Goal: Task Accomplishment & Management: Complete application form

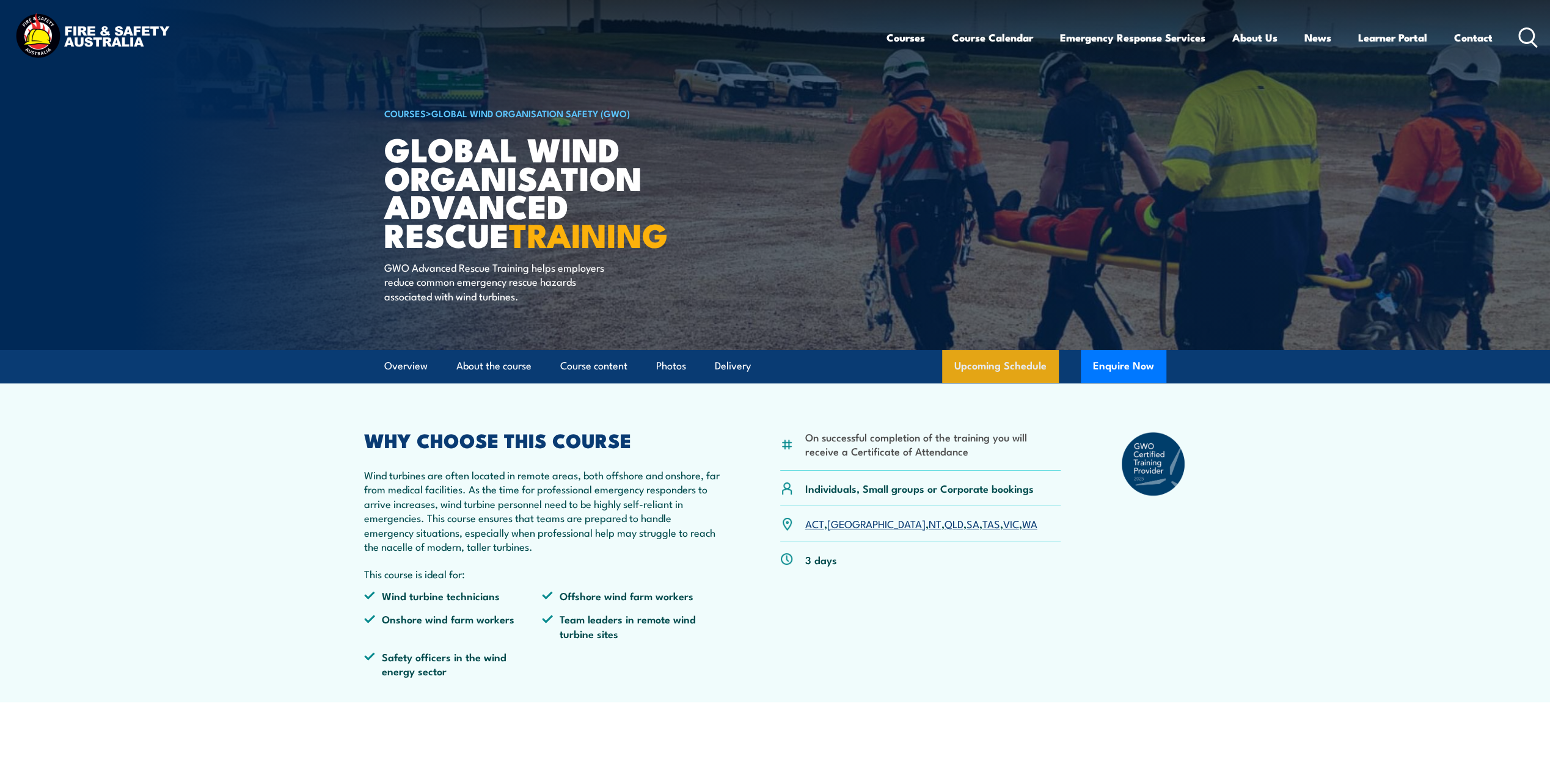
click at [1006, 357] on link "Upcoming Schedule" at bounding box center [1000, 366] width 117 height 33
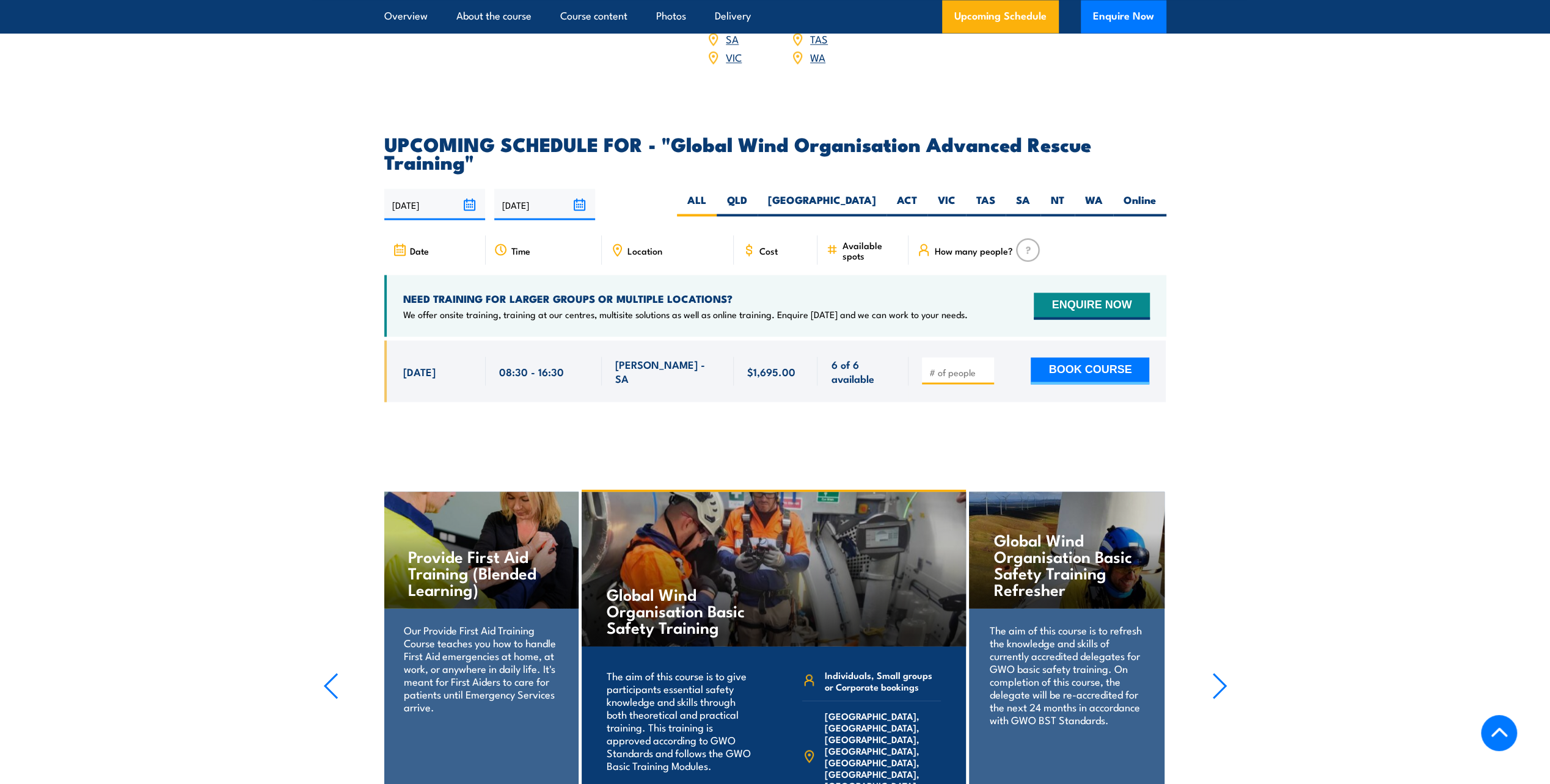
scroll to position [2285, 0]
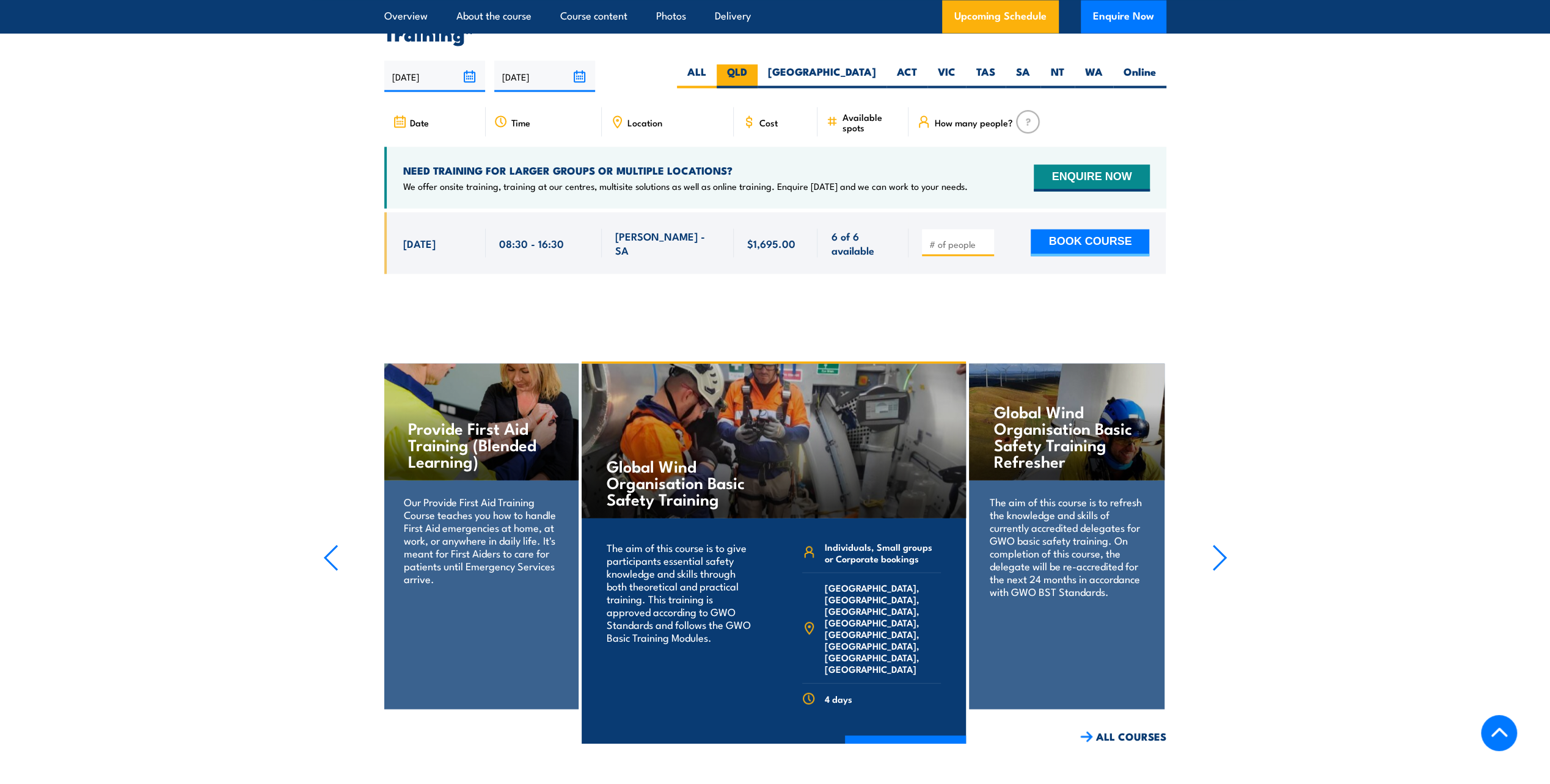
click at [758, 67] on label "QLD" at bounding box center [737, 76] width 41 height 24
click at [755, 67] on input "QLD" at bounding box center [751, 68] width 8 height 8
radio input "true"
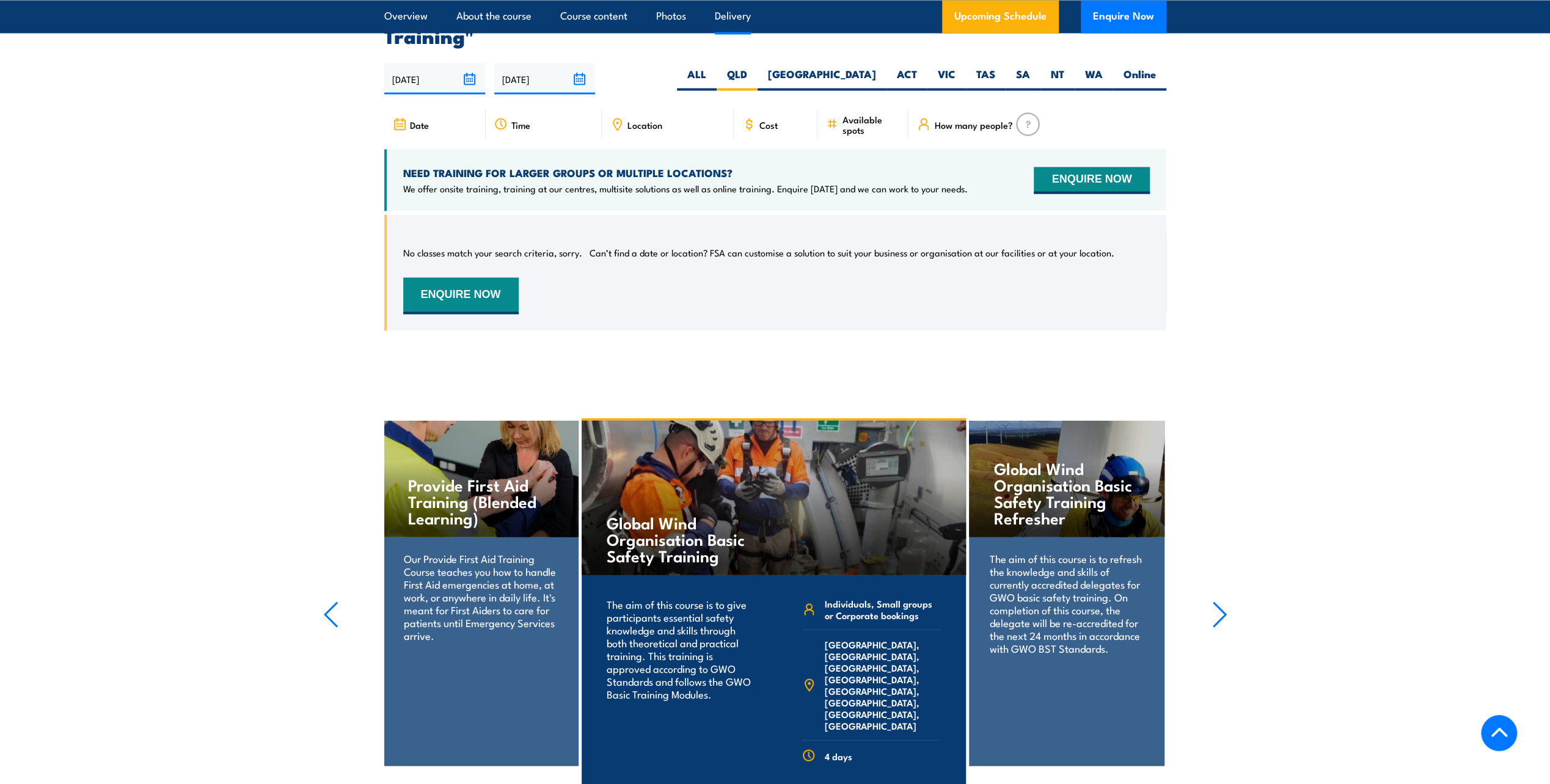
scroll to position [2285, 0]
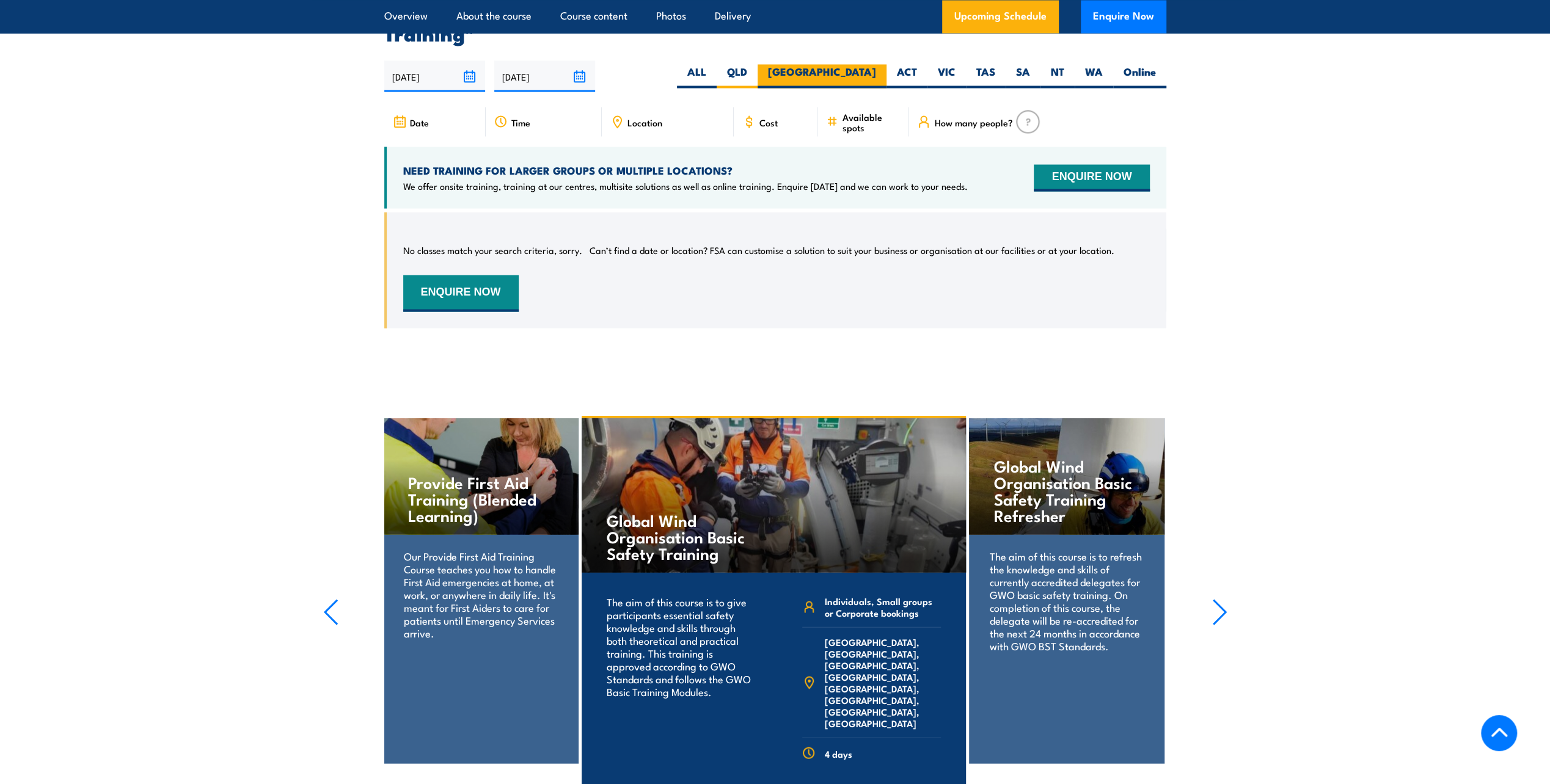
click at [864, 68] on label "[GEOGRAPHIC_DATA]" at bounding box center [822, 76] width 129 height 24
click at [876, 68] on input "[GEOGRAPHIC_DATA]" at bounding box center [880, 68] width 8 height 8
radio input "true"
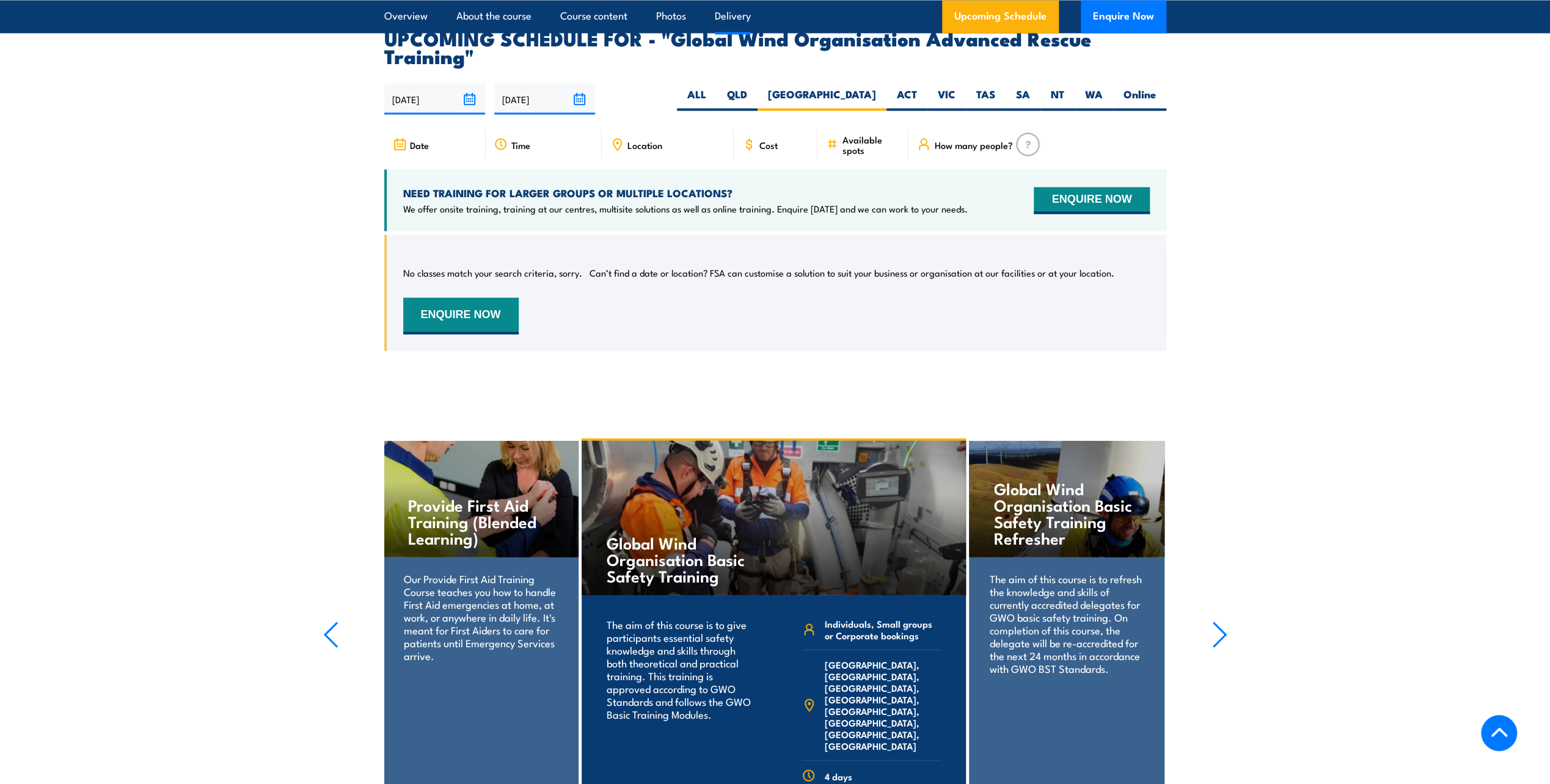
scroll to position [2285, 0]
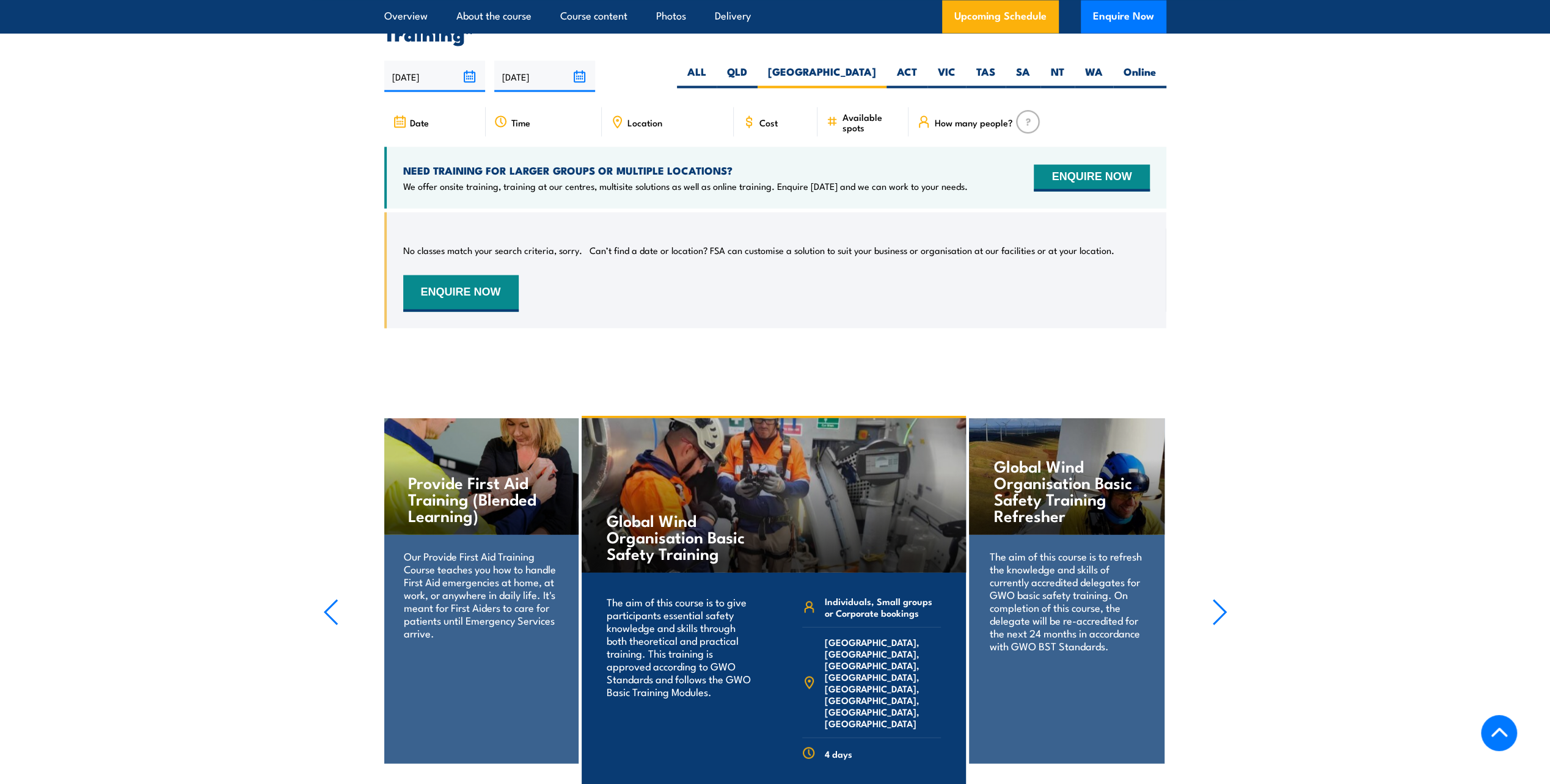
drag, startPoint x: 772, startPoint y: 65, endPoint x: 773, endPoint y: 95, distance: 30.0
click at [773, 95] on article "UPCOMING SCHEDULE FOR - "Global Wind Organisation Advanced Rescue Training" 21/…" at bounding box center [775, 176] width 782 height 339
drag, startPoint x: 773, startPoint y: 95, endPoint x: 780, endPoint y: 62, distance: 33.7
click at [717, 64] on label "ALL" at bounding box center [697, 76] width 40 height 24
click at [715, 64] on input "ALL" at bounding box center [711, 68] width 8 height 8
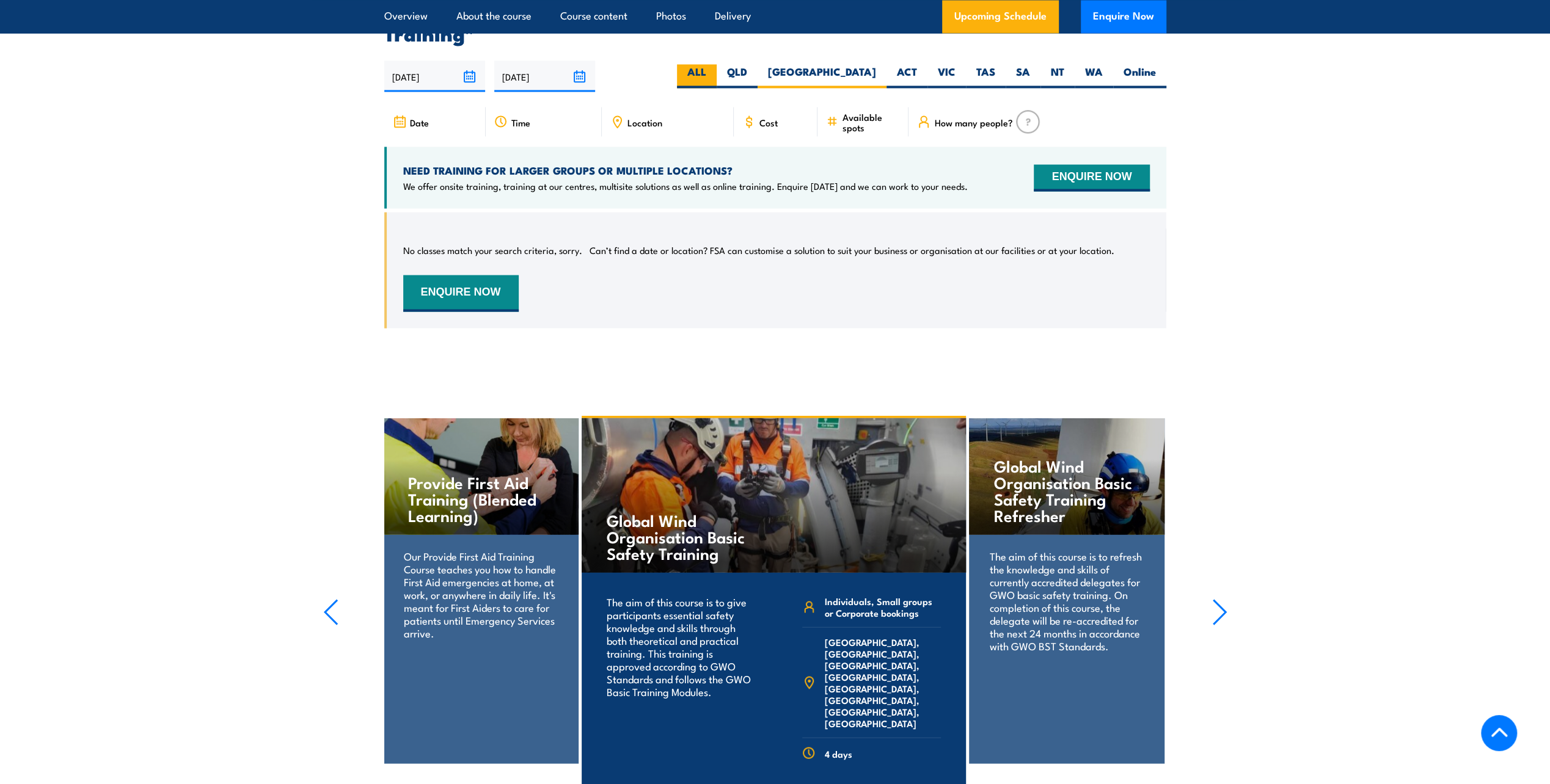
radio input "true"
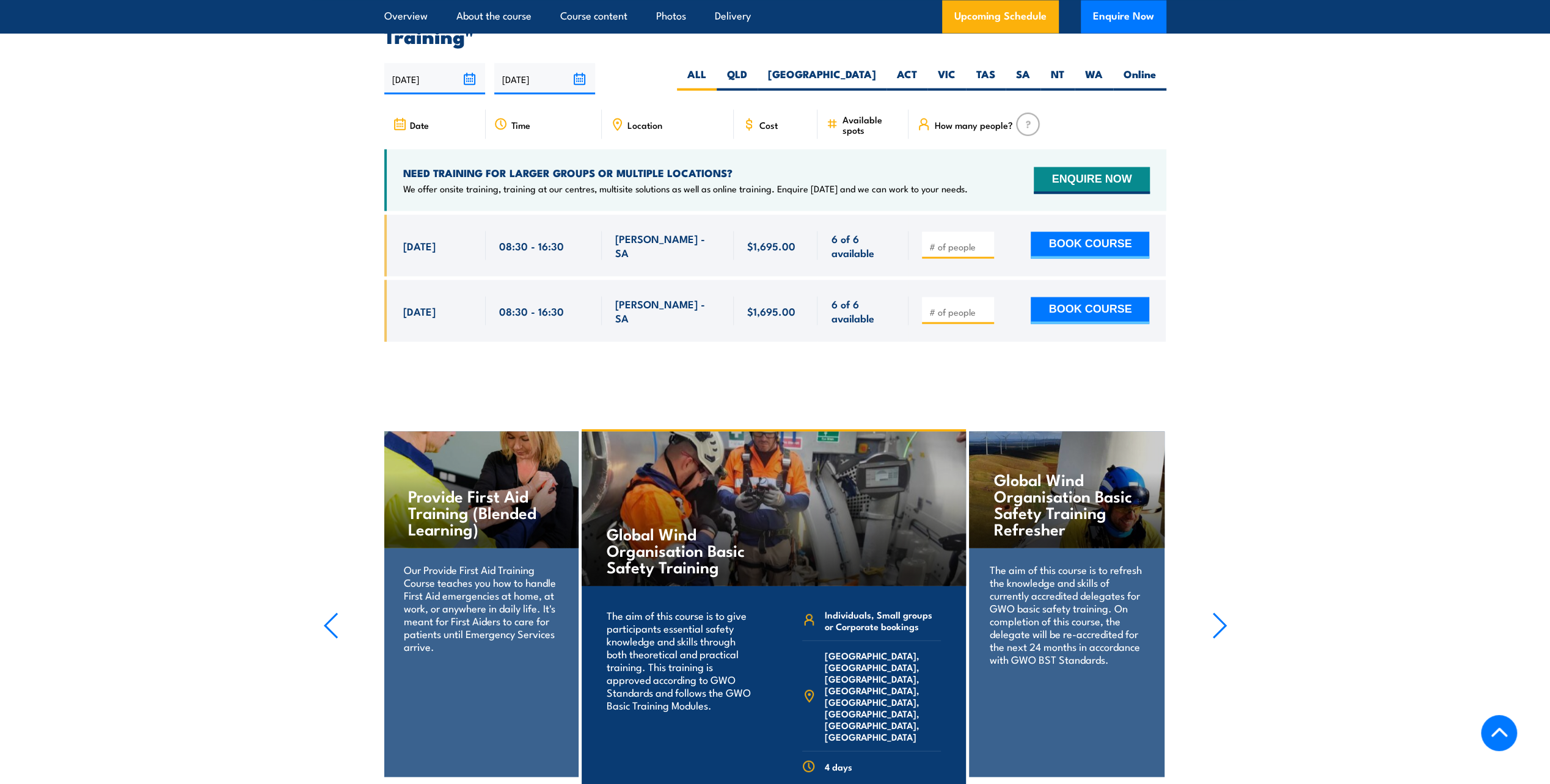
scroll to position [2285, 0]
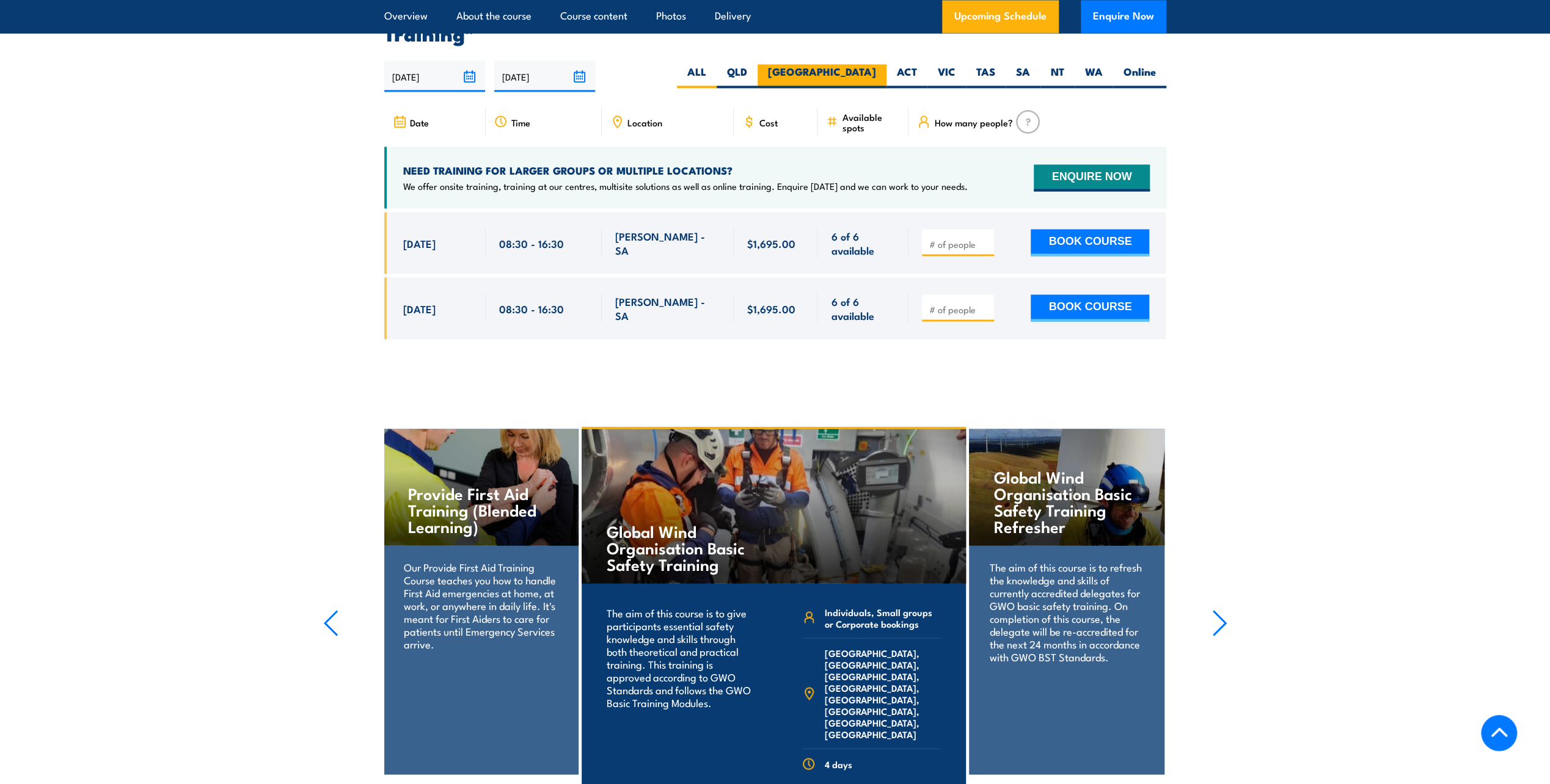
click at [861, 70] on label "[GEOGRAPHIC_DATA]" at bounding box center [822, 76] width 129 height 24
click at [876, 70] on input "[GEOGRAPHIC_DATA]" at bounding box center [880, 68] width 8 height 8
radio input "true"
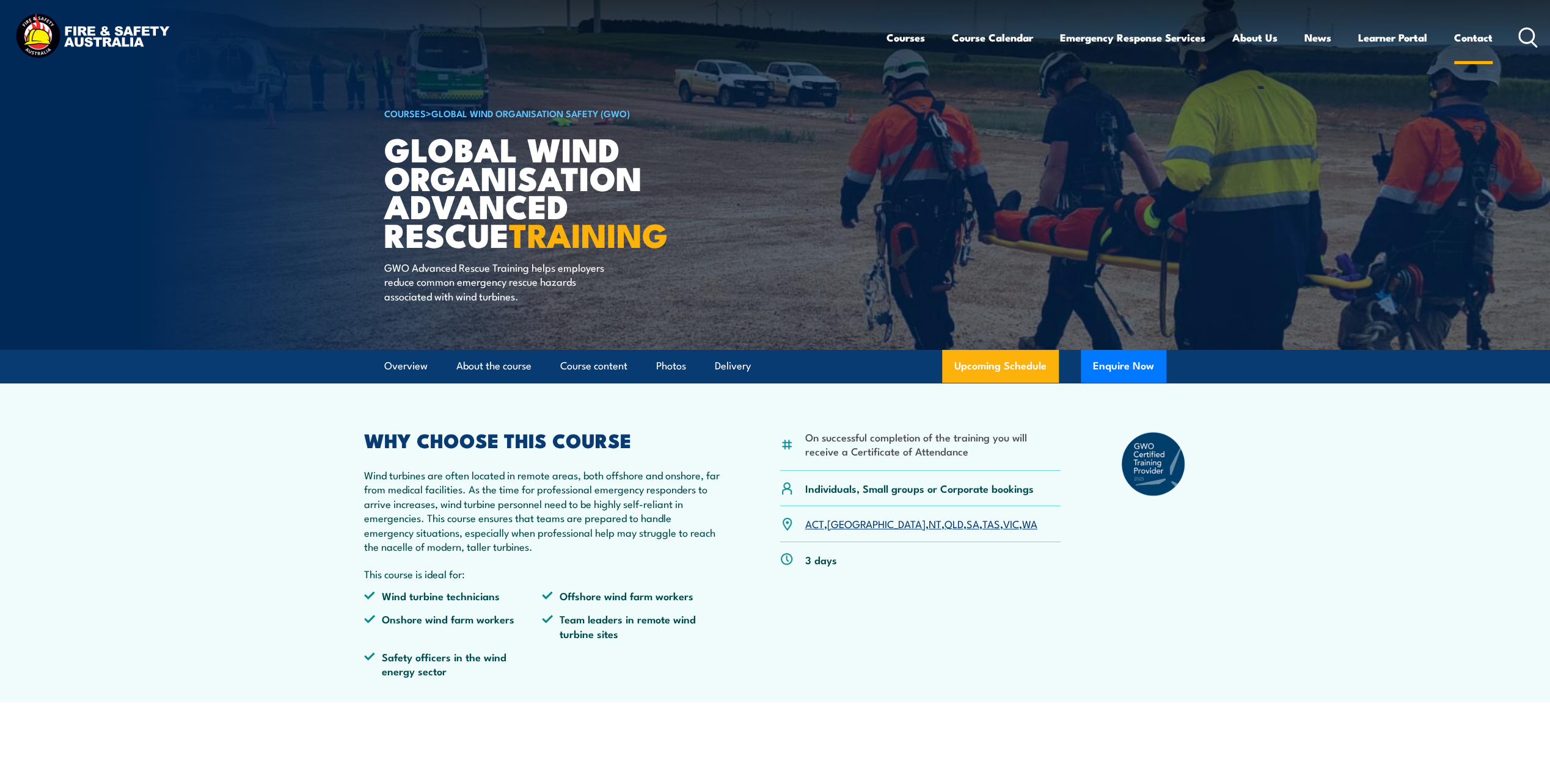
click at [1457, 42] on link "Contact" at bounding box center [1473, 37] width 38 height 32
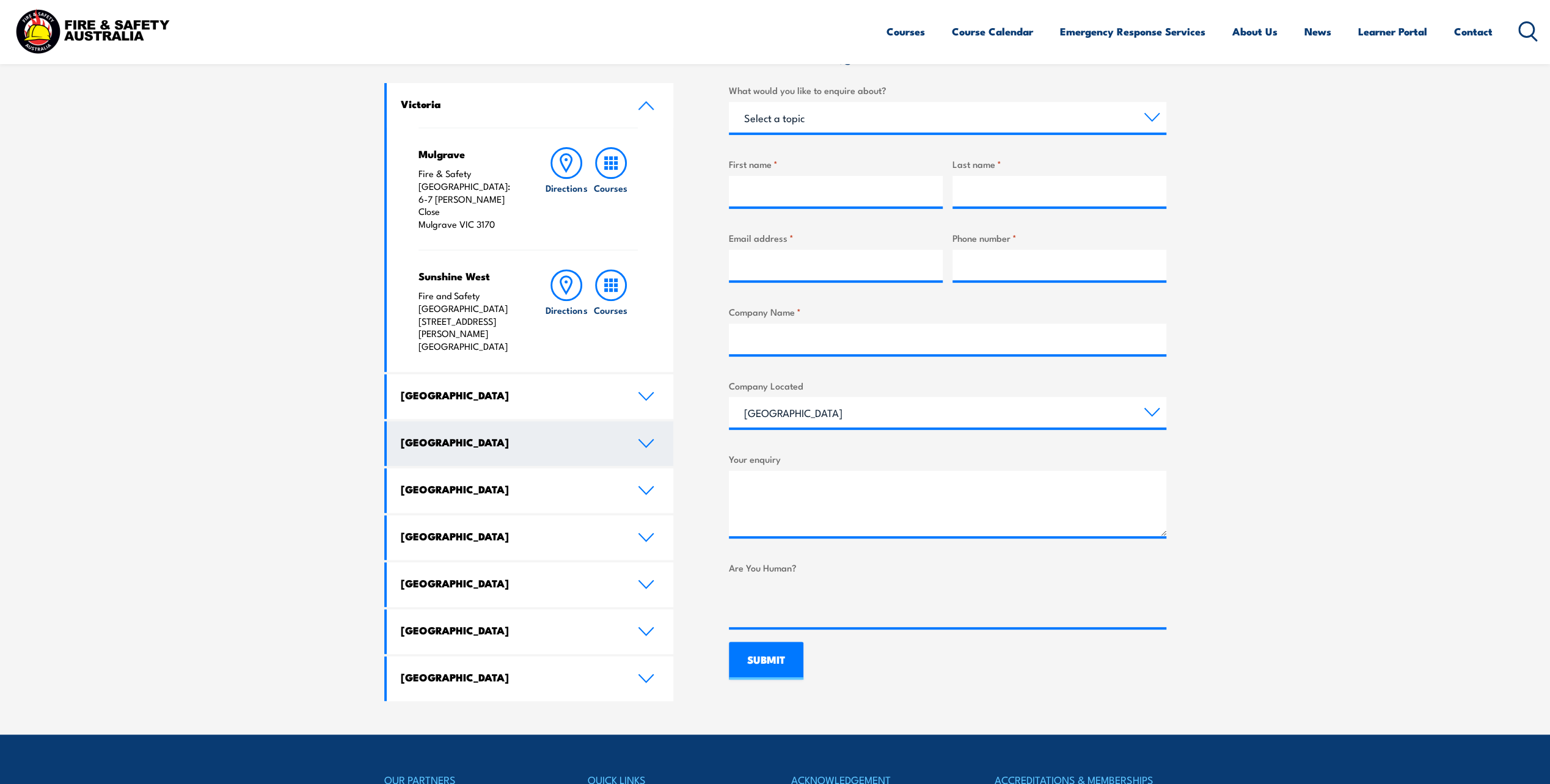
scroll to position [427, 0]
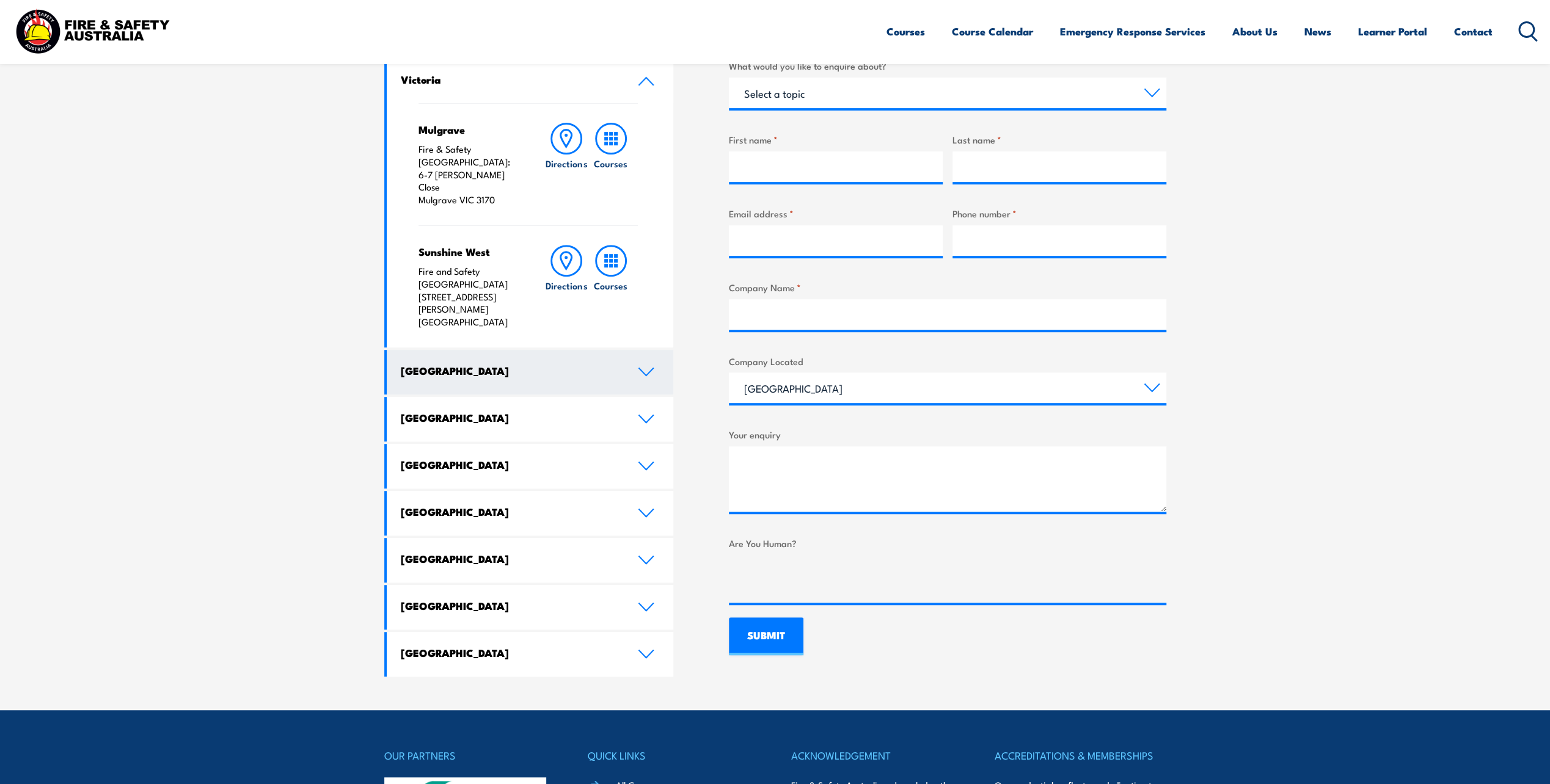
click at [619, 350] on link "[GEOGRAPHIC_DATA]" at bounding box center [530, 372] width 287 height 45
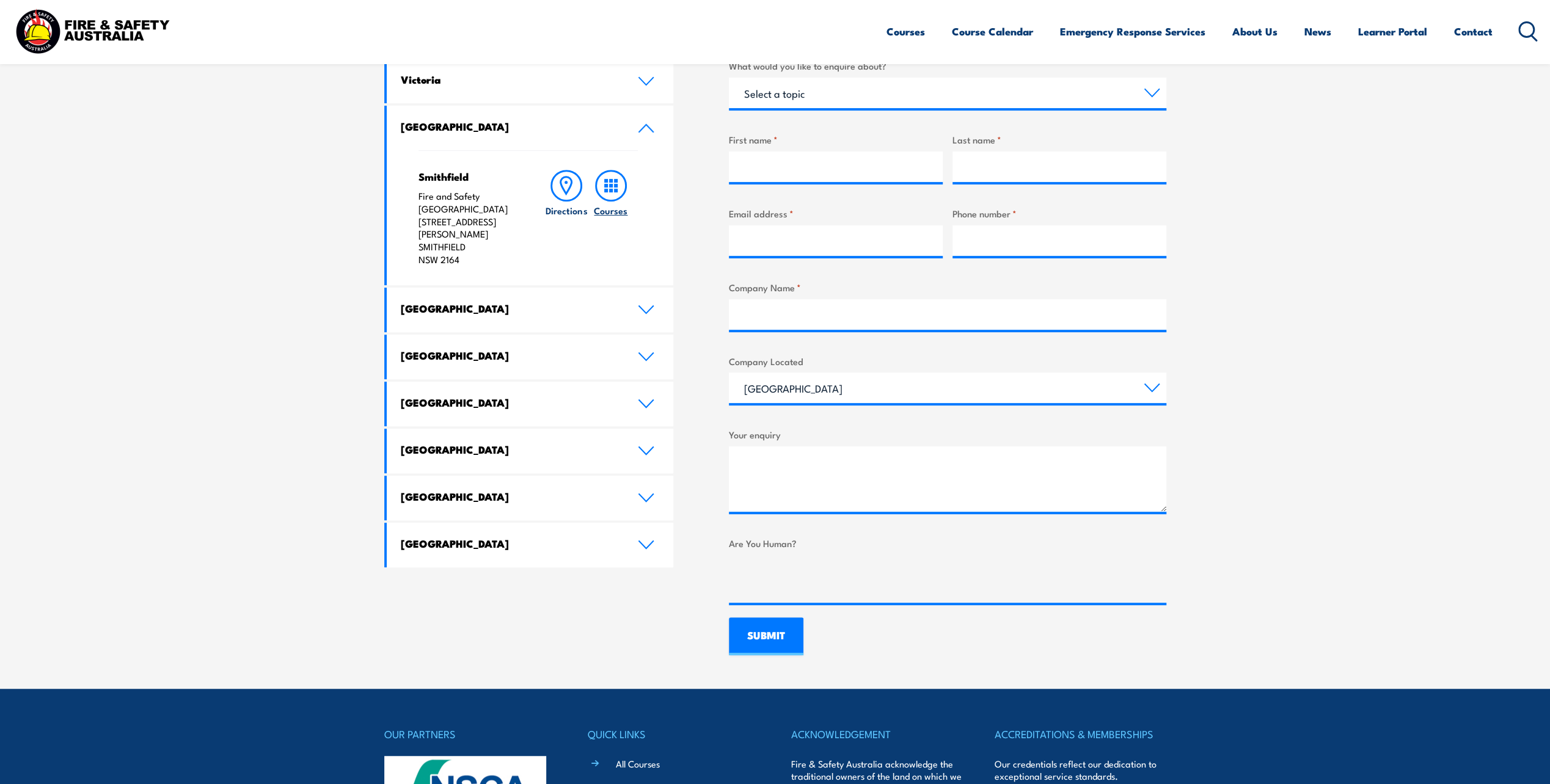
click at [602, 183] on icon at bounding box center [611, 186] width 32 height 32
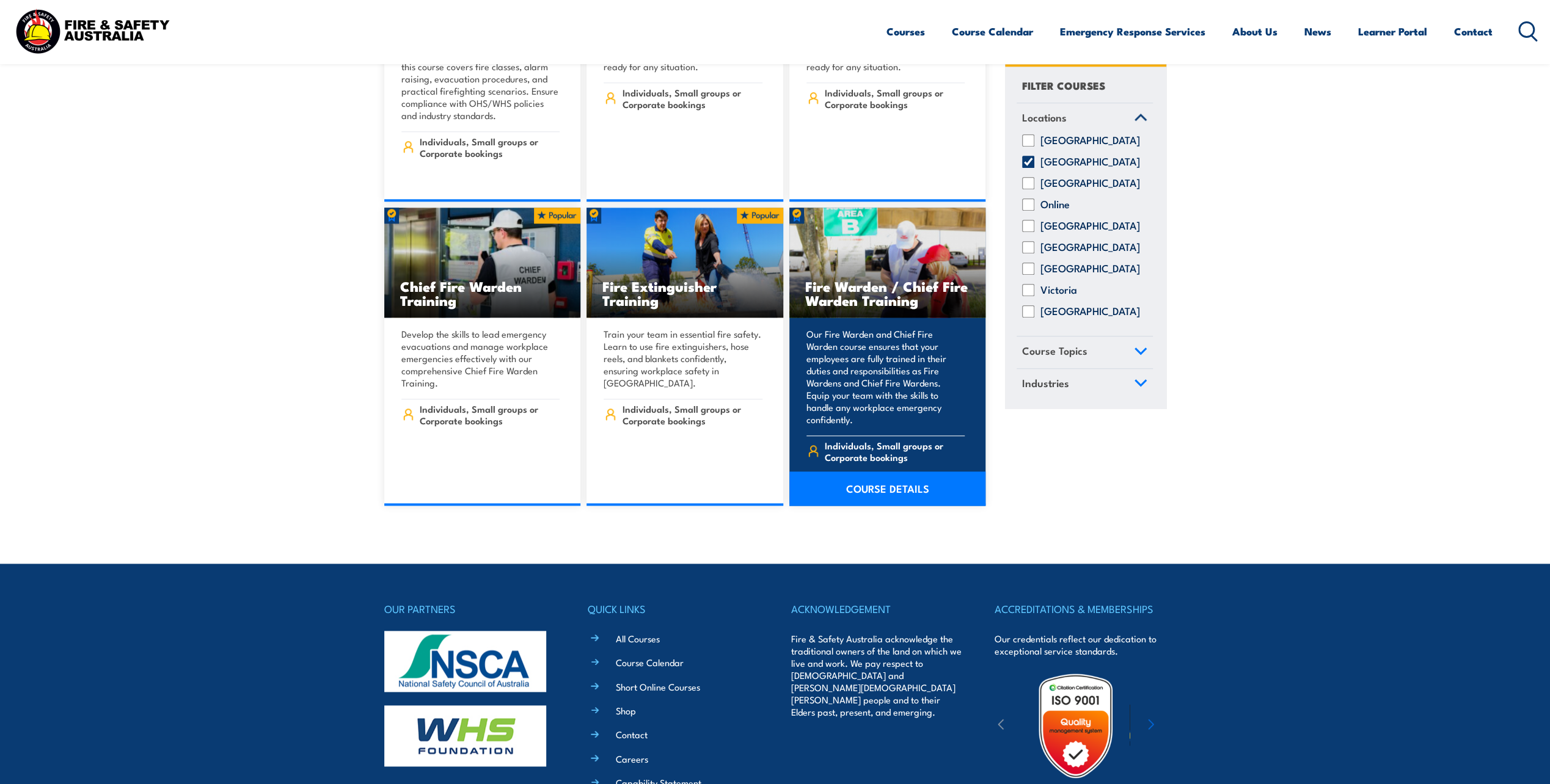
scroll to position [10701, 0]
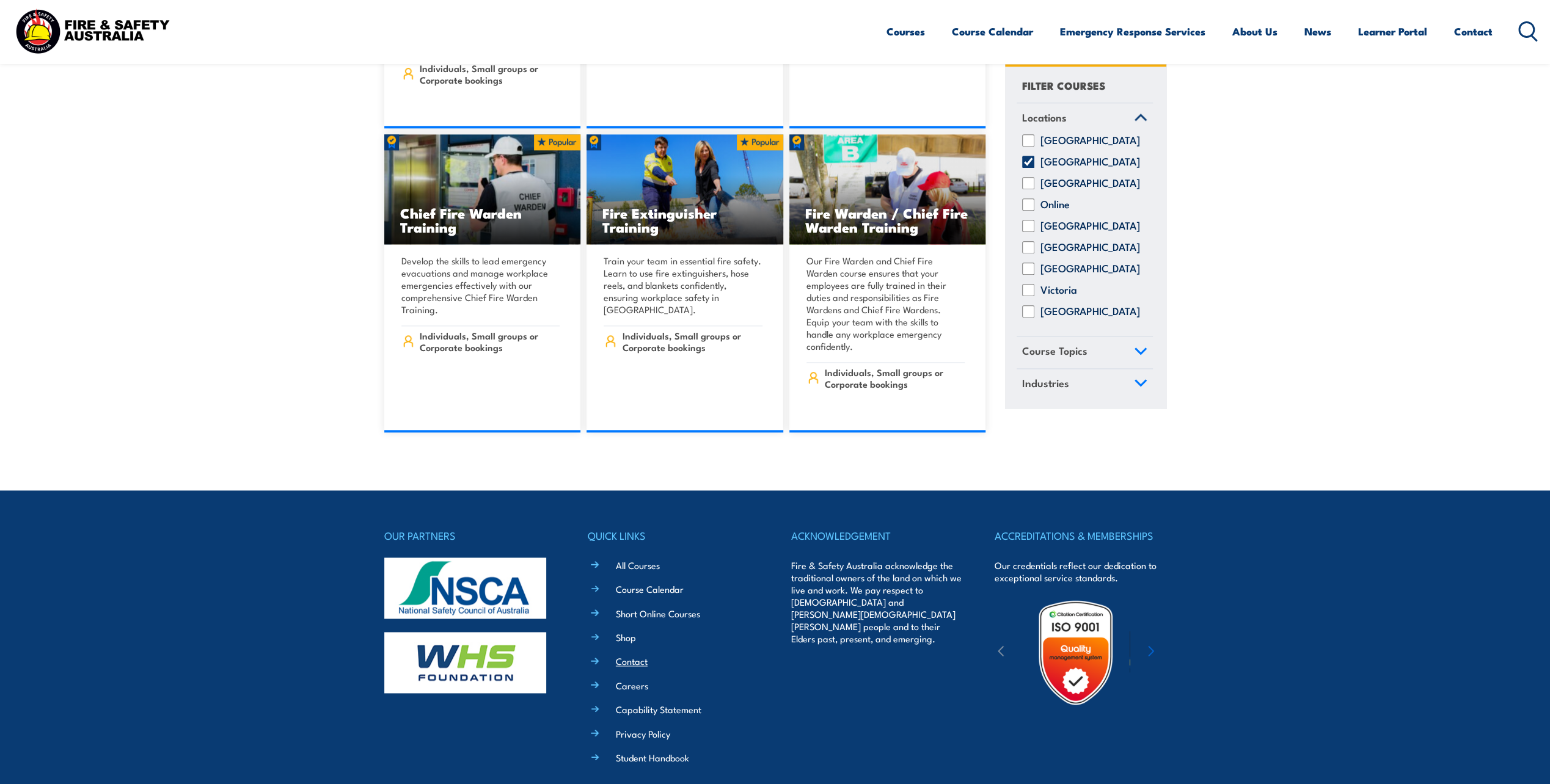
click at [638, 655] on link "Contact" at bounding box center [631, 661] width 32 height 13
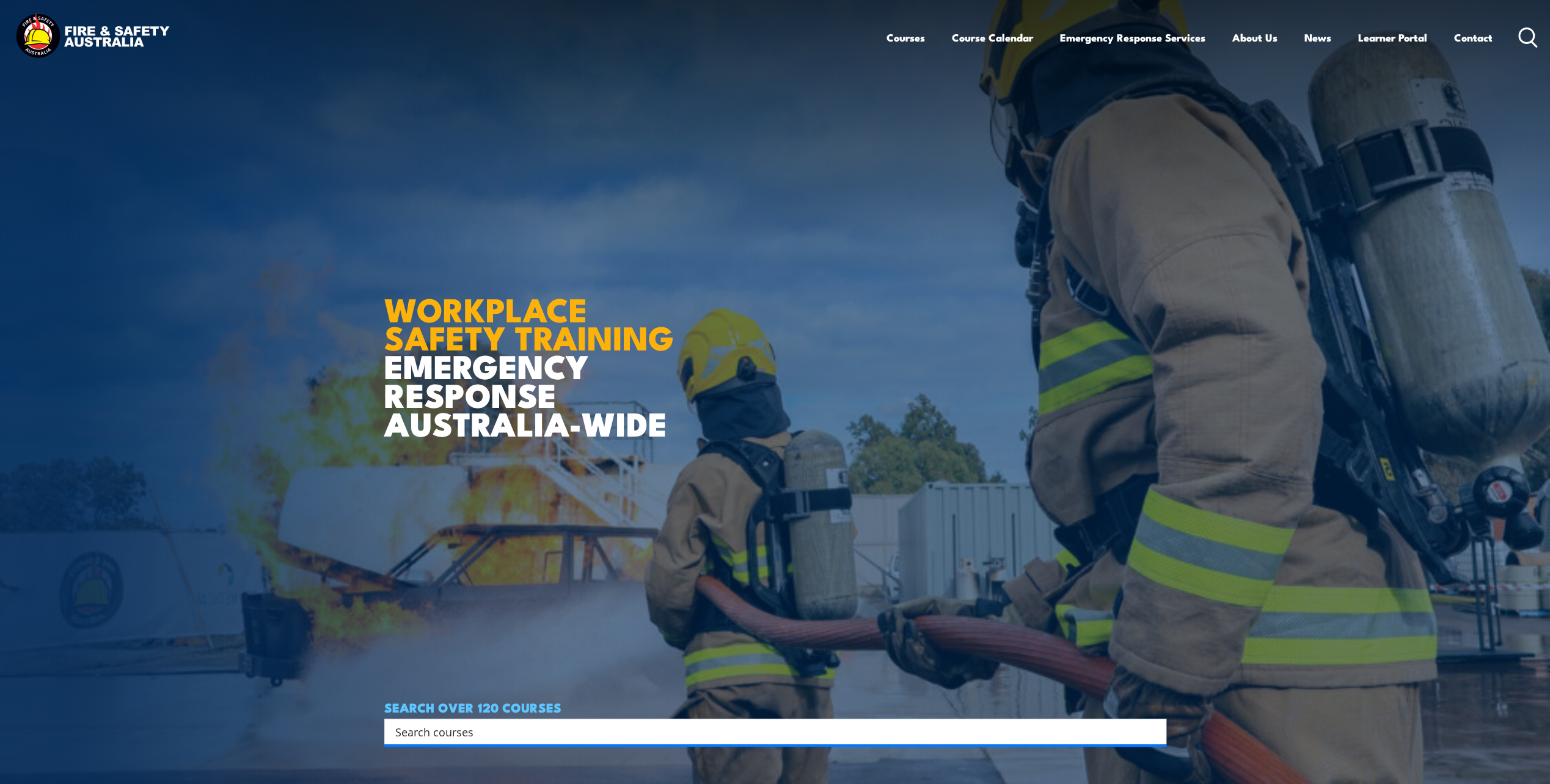
click at [1494, 37] on div "Courses Course Calendar Emergency Response Services Services Overview Emergency…" at bounding box center [1212, 37] width 652 height 53
click at [1489, 38] on link "Contact" at bounding box center [1473, 37] width 38 height 32
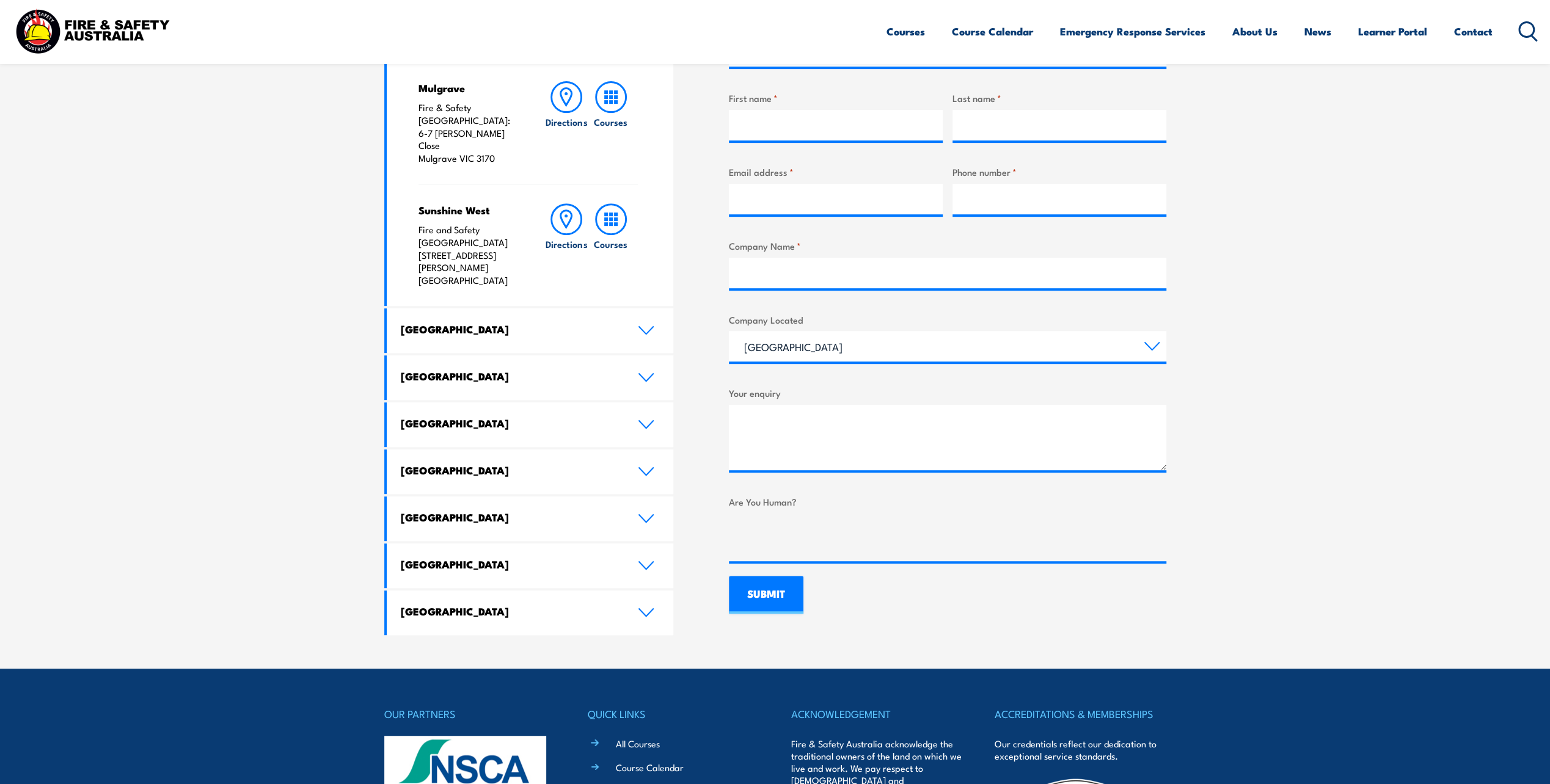
scroll to position [488, 0]
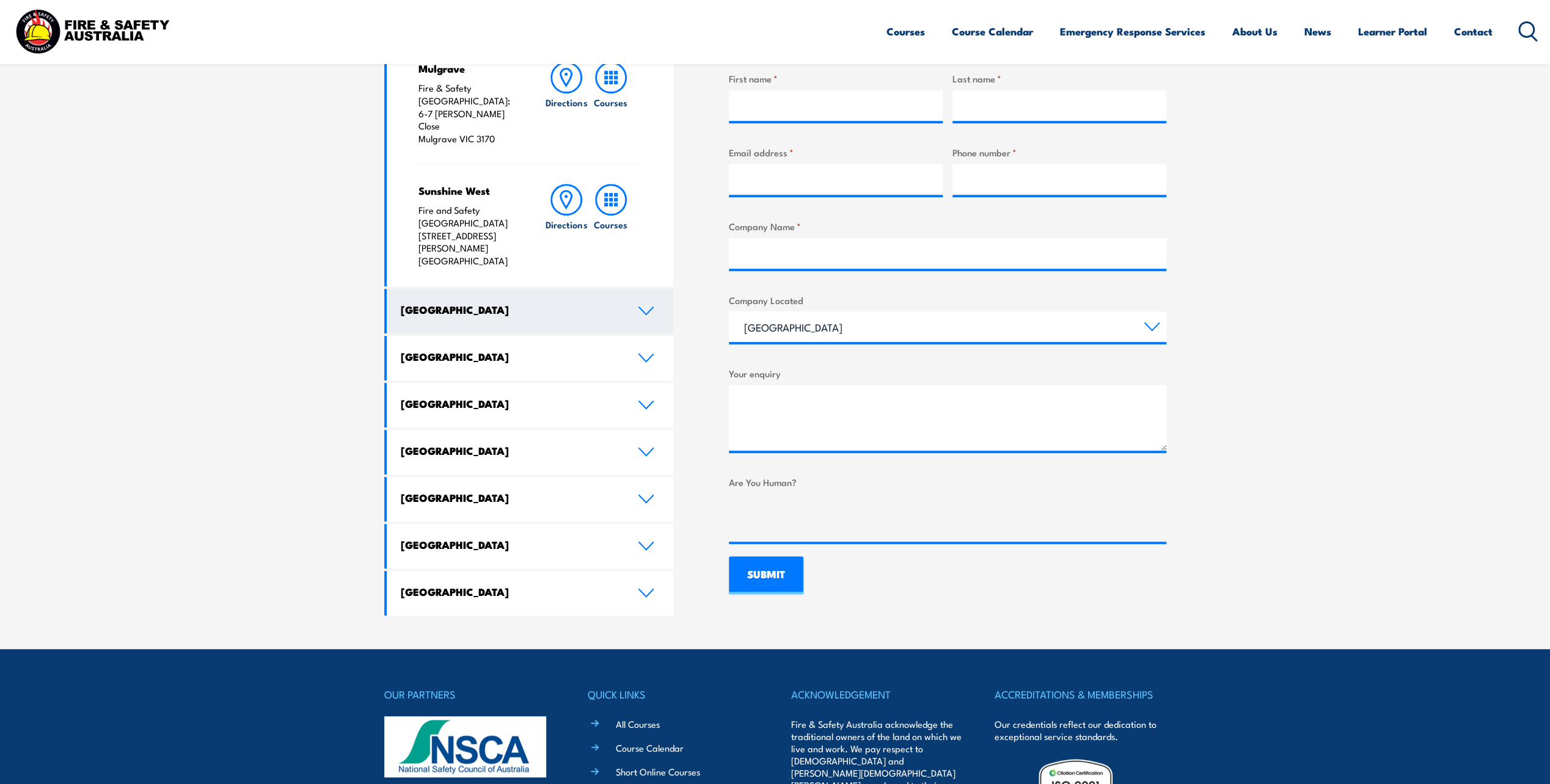
click at [617, 289] on link "[GEOGRAPHIC_DATA]" at bounding box center [530, 310] width 287 height 45
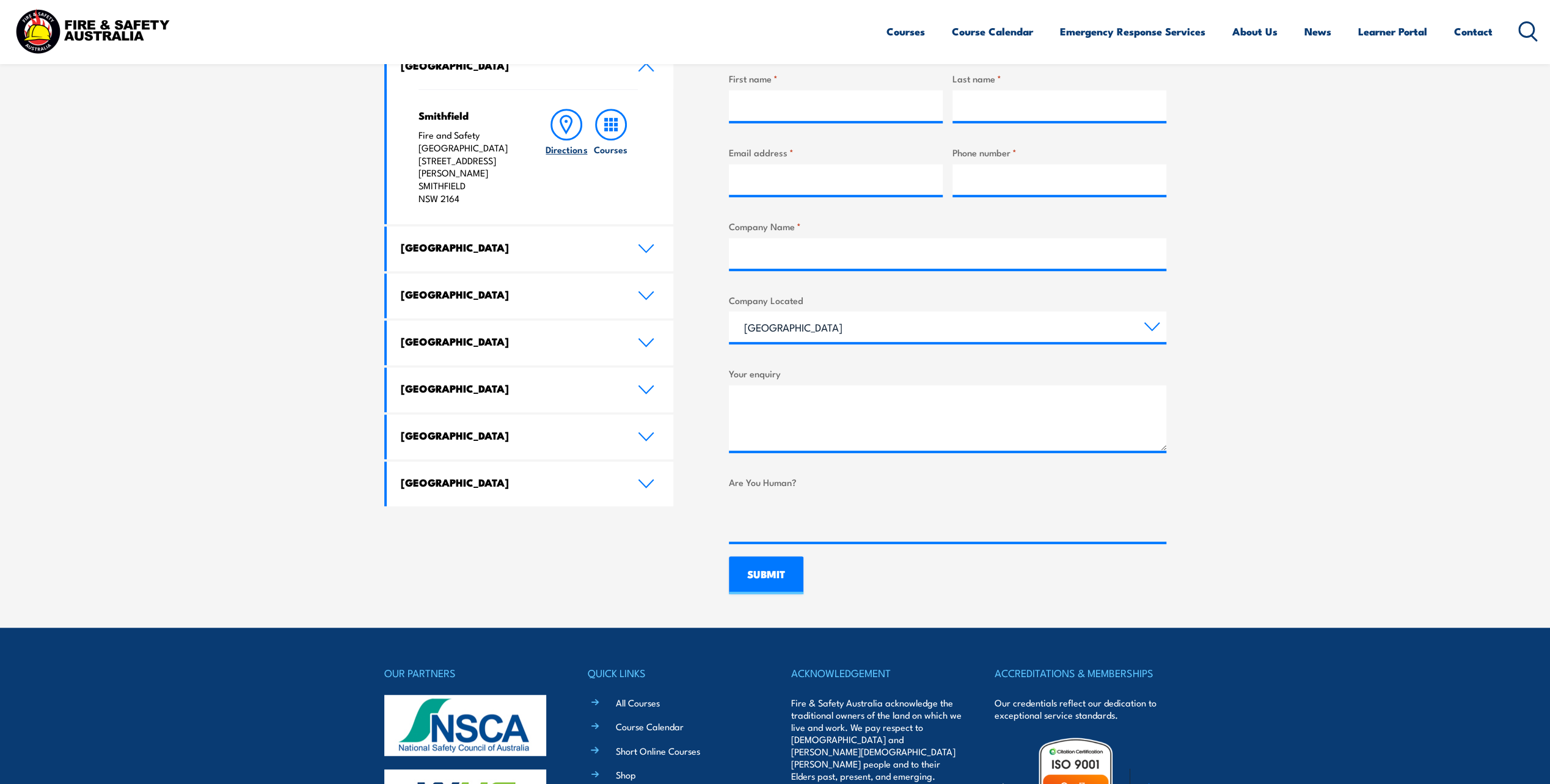
click at [567, 122] on circle at bounding box center [566, 122] width 3 height 3
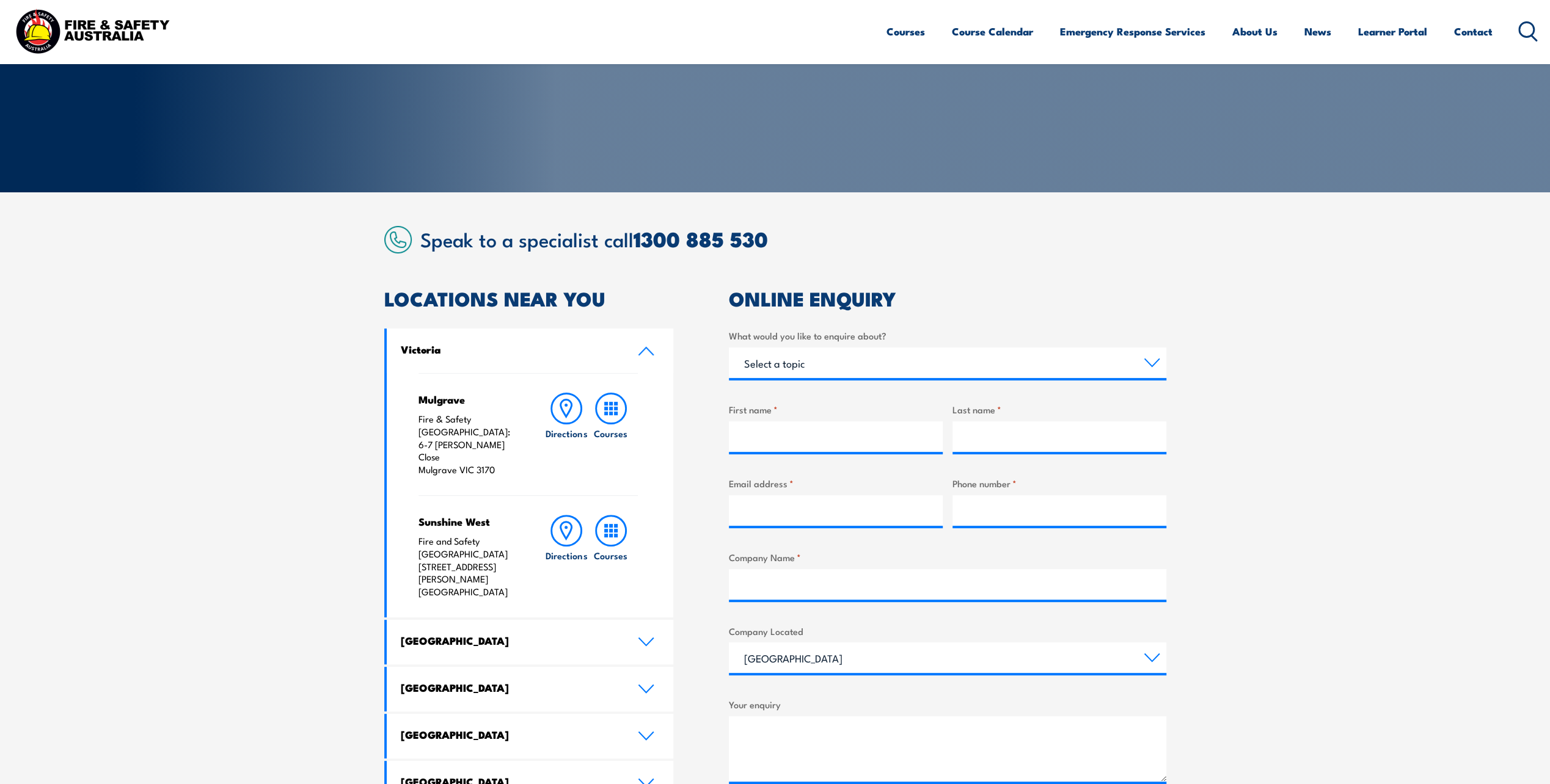
scroll to position [183, 0]
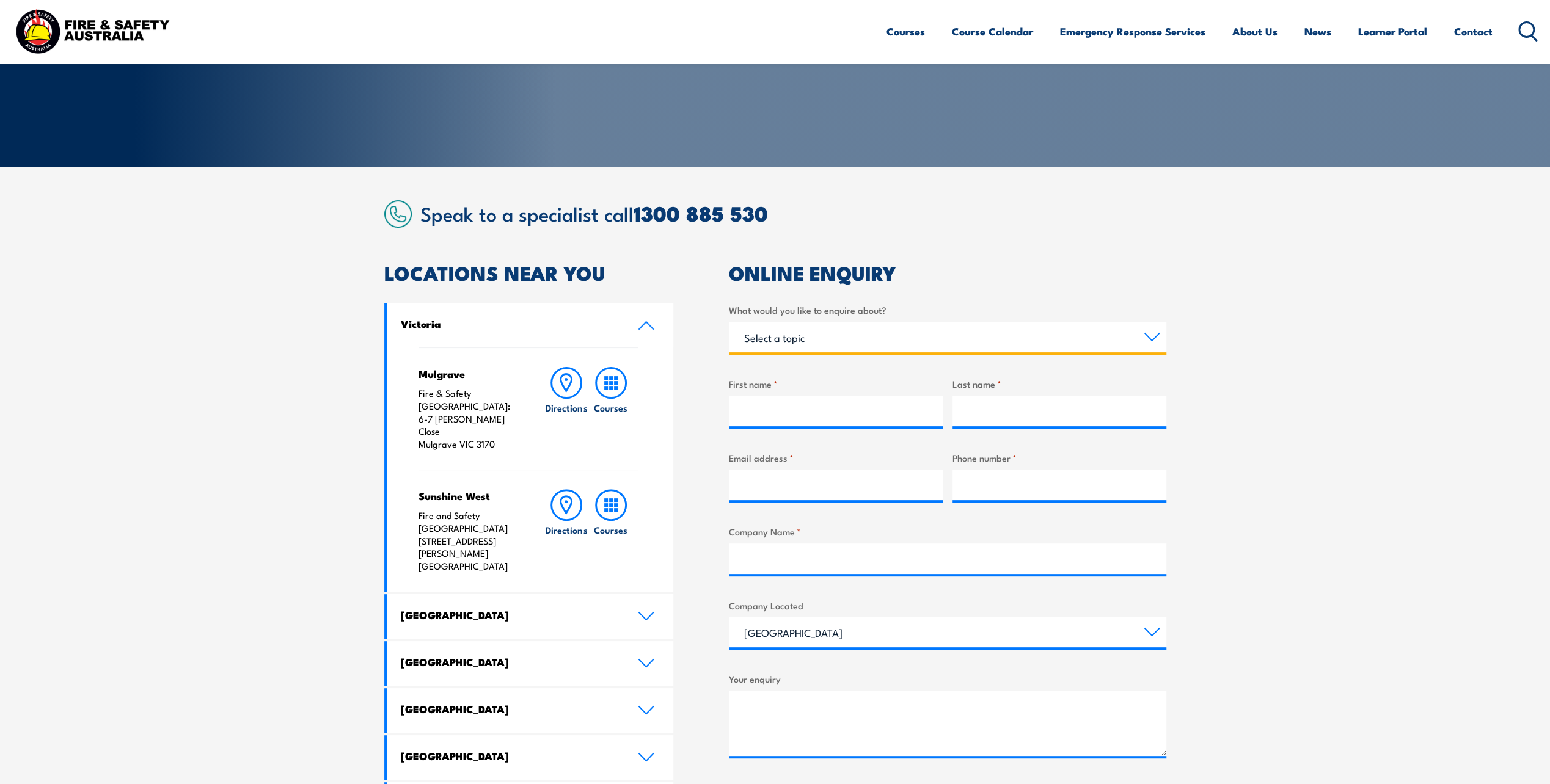
click at [871, 337] on select "Select a topic Training Emergency Response Services General Enquiry" at bounding box center [948, 337] width 438 height 31
select select "Training"
click at [729, 322] on select "Select a topic Training Emergency Response Services General Enquiry" at bounding box center [948, 337] width 438 height 31
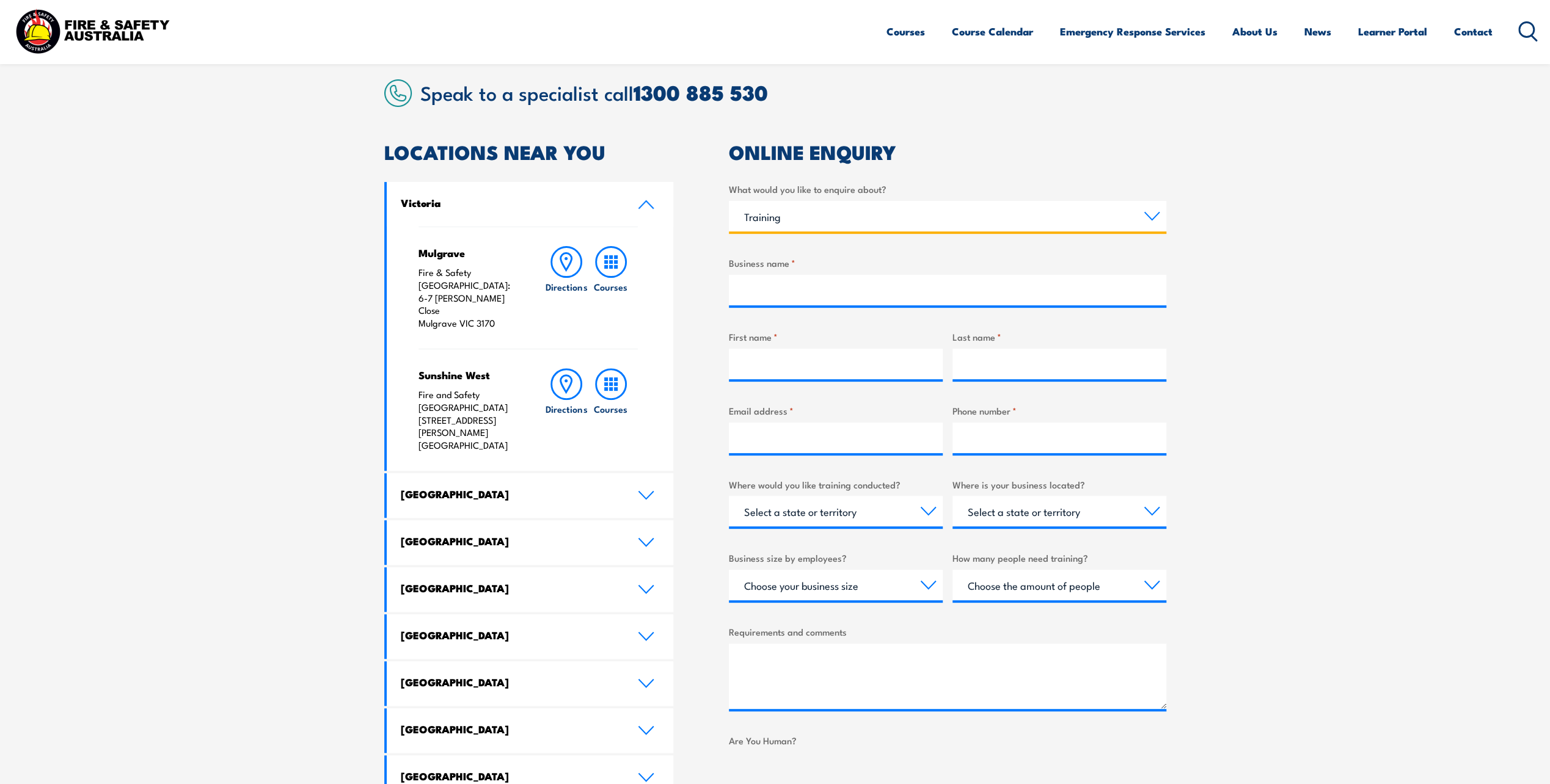
scroll to position [306, 0]
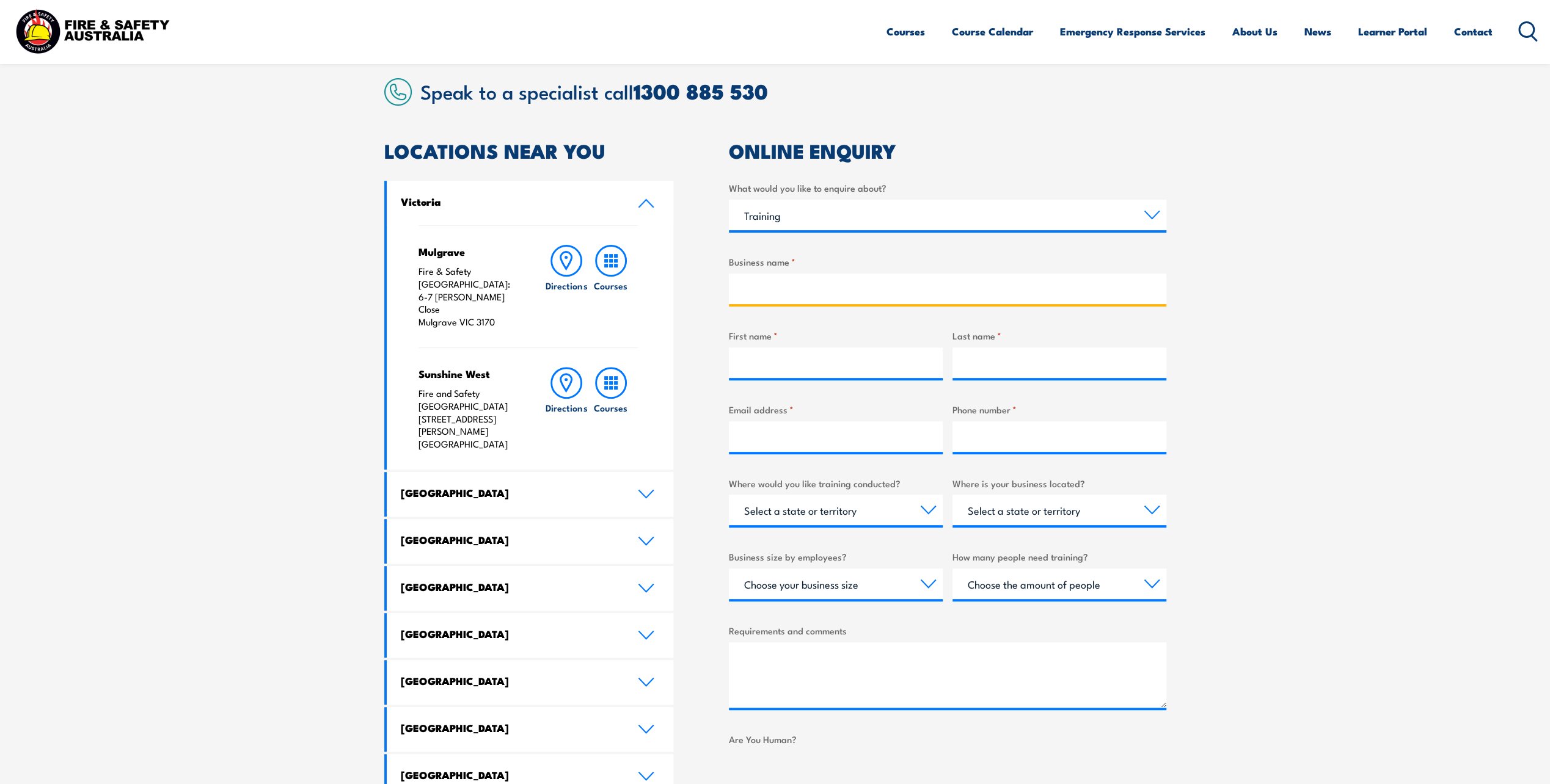
click at [798, 301] on input "Business name *" at bounding box center [948, 289] width 438 height 31
type input "Borger Cranes Hire & Rigging Services (Tomago) PL"
type input "THOMAS"
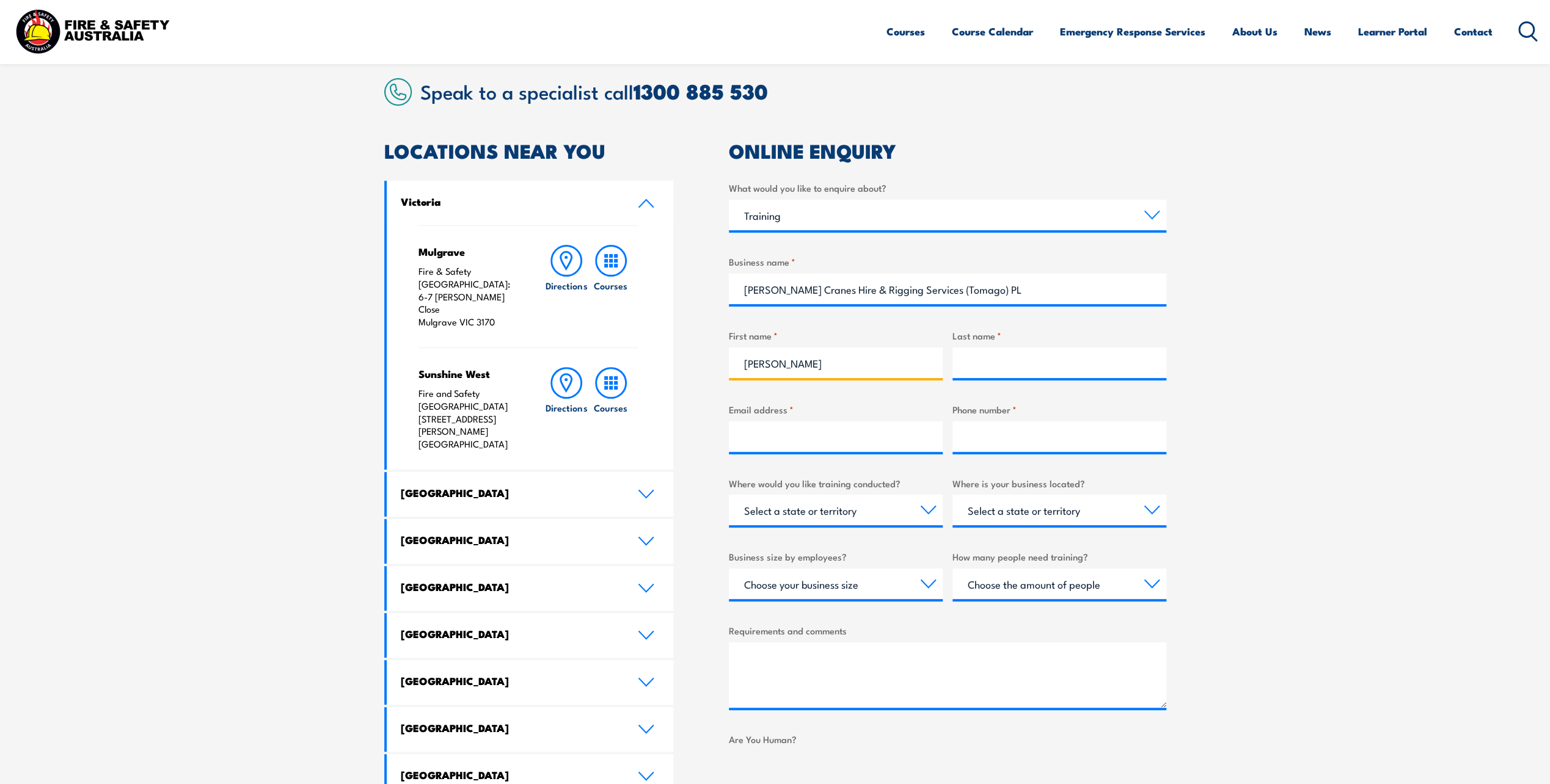
type input "BORGER"
type input "tom@borgercranes.com"
type input "0487111551"
click at [864, 457] on div "What would you like to enquire about? Select a topic Training Emergency Respons…" at bounding box center [948, 490] width 438 height 618
click at [885, 515] on select "Select a state or territory Nationally - multiple locations QLD NSW VIC SA ACT …" at bounding box center [835, 510] width 214 height 31
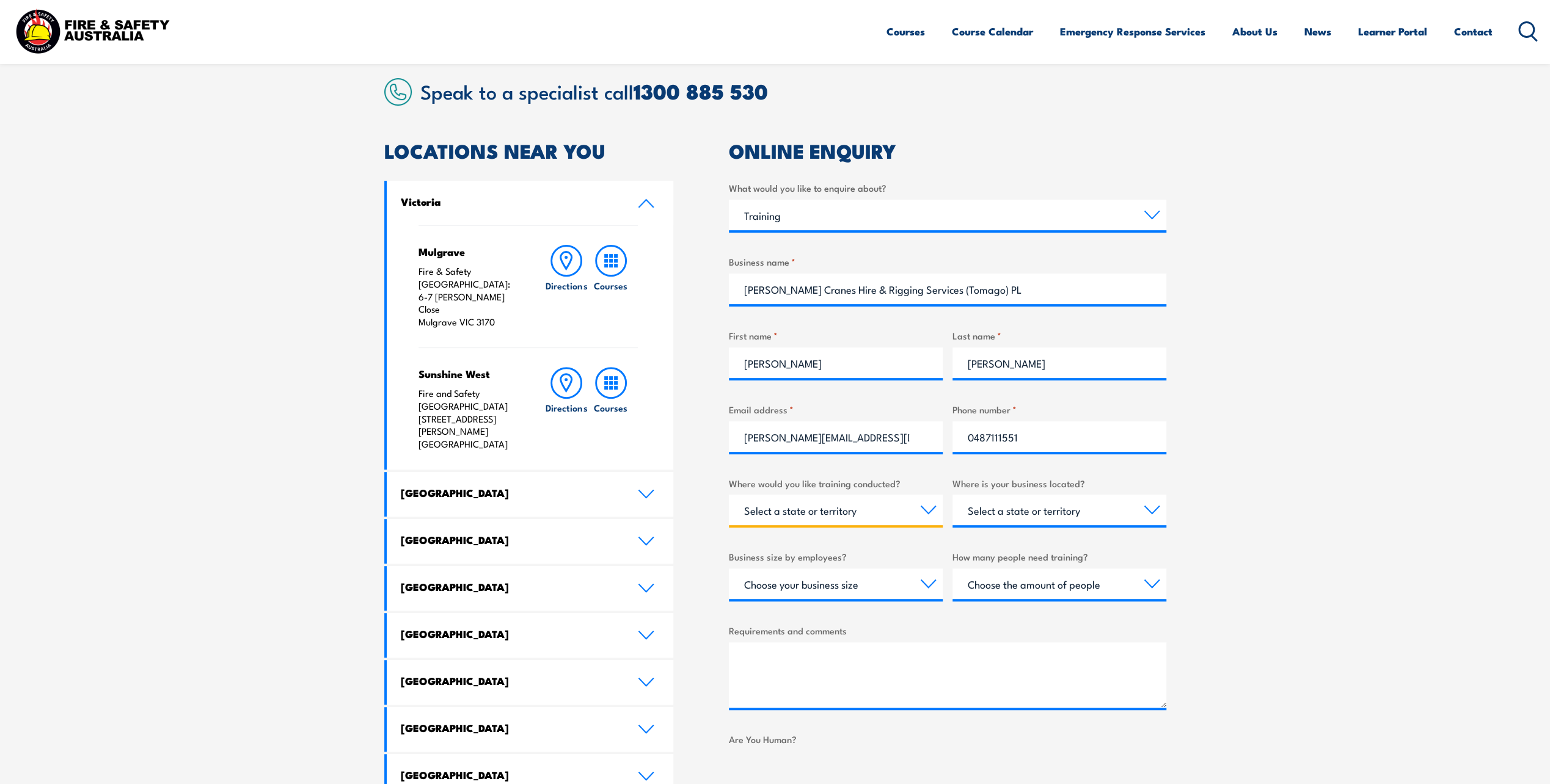
select select "NSW"
click at [729, 495] on select "Select a state or territory Nationally - multiple locations QLD NSW VIC SA ACT …" at bounding box center [835, 510] width 214 height 31
click at [972, 513] on select "Select a state or territory QLD NSW VIC SA ACT WA TAS NT" at bounding box center [1060, 510] width 214 height 31
select select "NSW"
click at [953, 495] on select "Select a state or territory QLD NSW VIC SA ACT WA TAS NT" at bounding box center [1060, 510] width 214 height 31
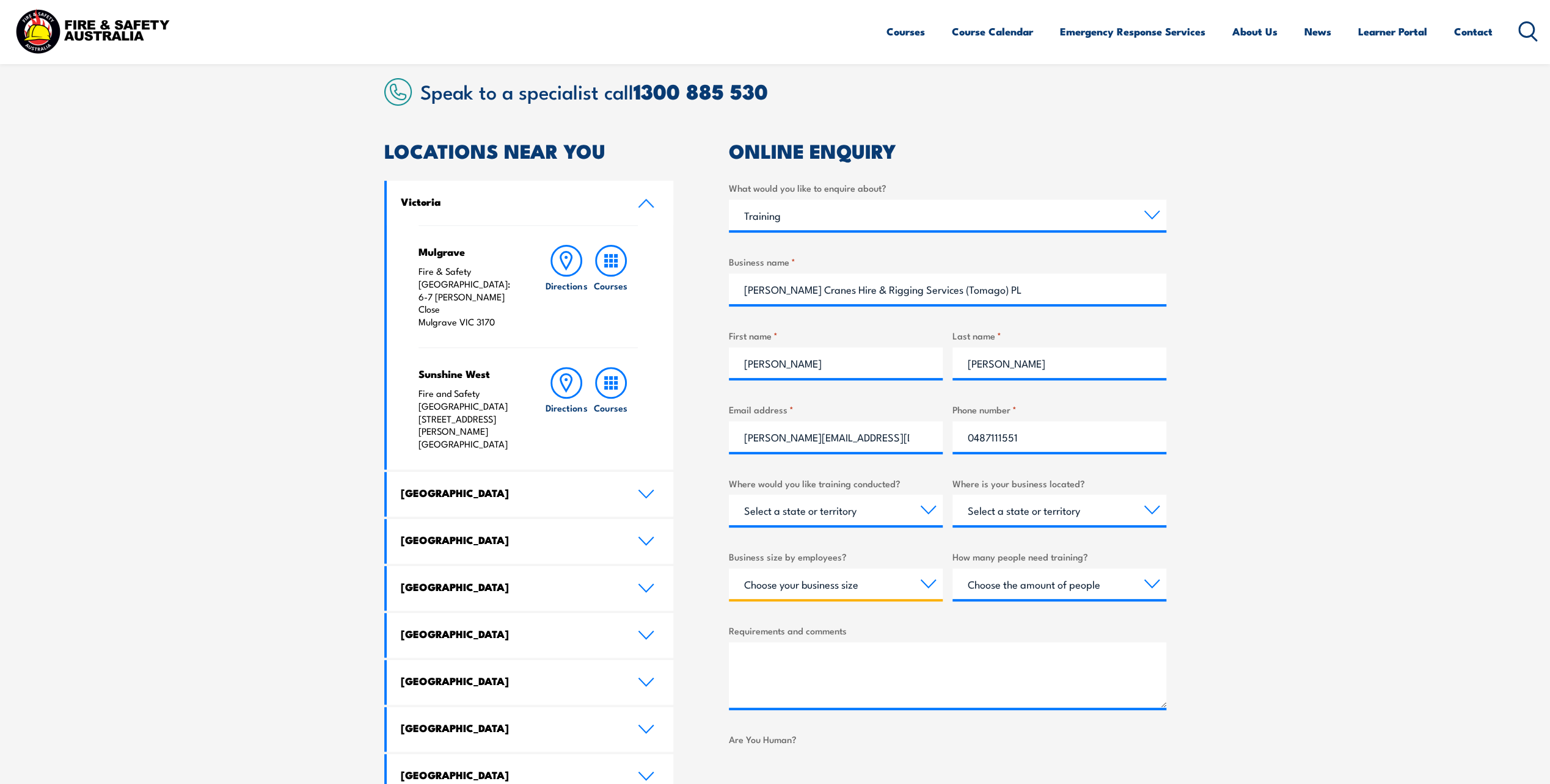
click at [873, 582] on select "Choose your business size 1 to 19 20 to 199 200+" at bounding box center [835, 583] width 214 height 31
click at [729, 568] on select "Choose your business size 1 to 19 20 to 199 200+" at bounding box center [835, 583] width 214 height 31
click at [861, 595] on select "Choose your business size 1 to 19 20 to 199 200+" at bounding box center [835, 583] width 214 height 31
select select "200+"
click at [729, 568] on select "Choose your business size 1 to 19 20 to 199 200+" at bounding box center [835, 583] width 214 height 31
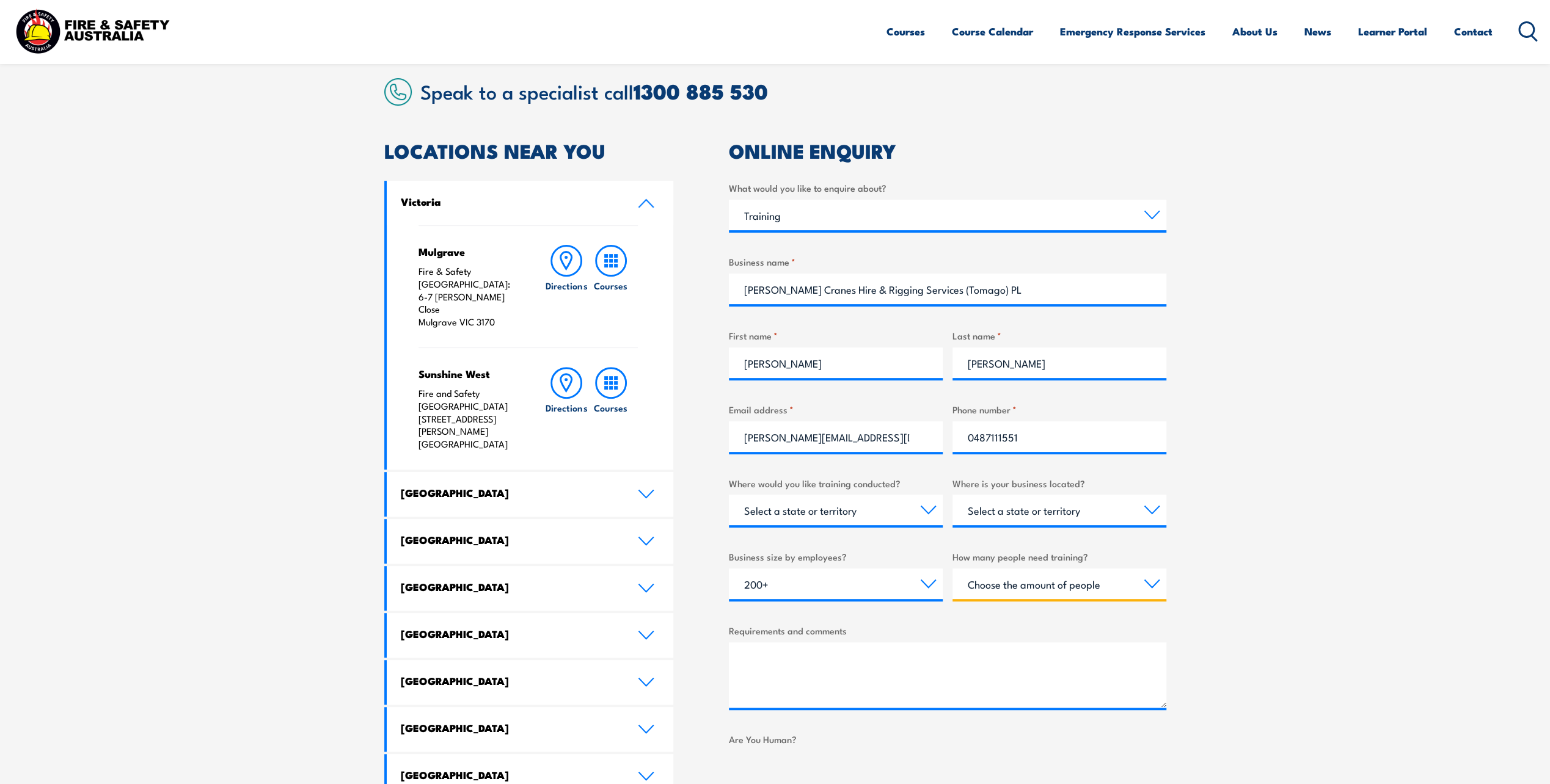
click at [993, 587] on select "Choose the amount of people 1 to 4 5 to 19 20+" at bounding box center [1060, 583] width 214 height 31
select select "1 to 4"
click at [953, 568] on select "Choose the amount of people 1 to 4 5 to 19 20+" at bounding box center [1060, 583] width 214 height 31
click at [834, 666] on textarea "Requirements and comments" at bounding box center [948, 675] width 438 height 65
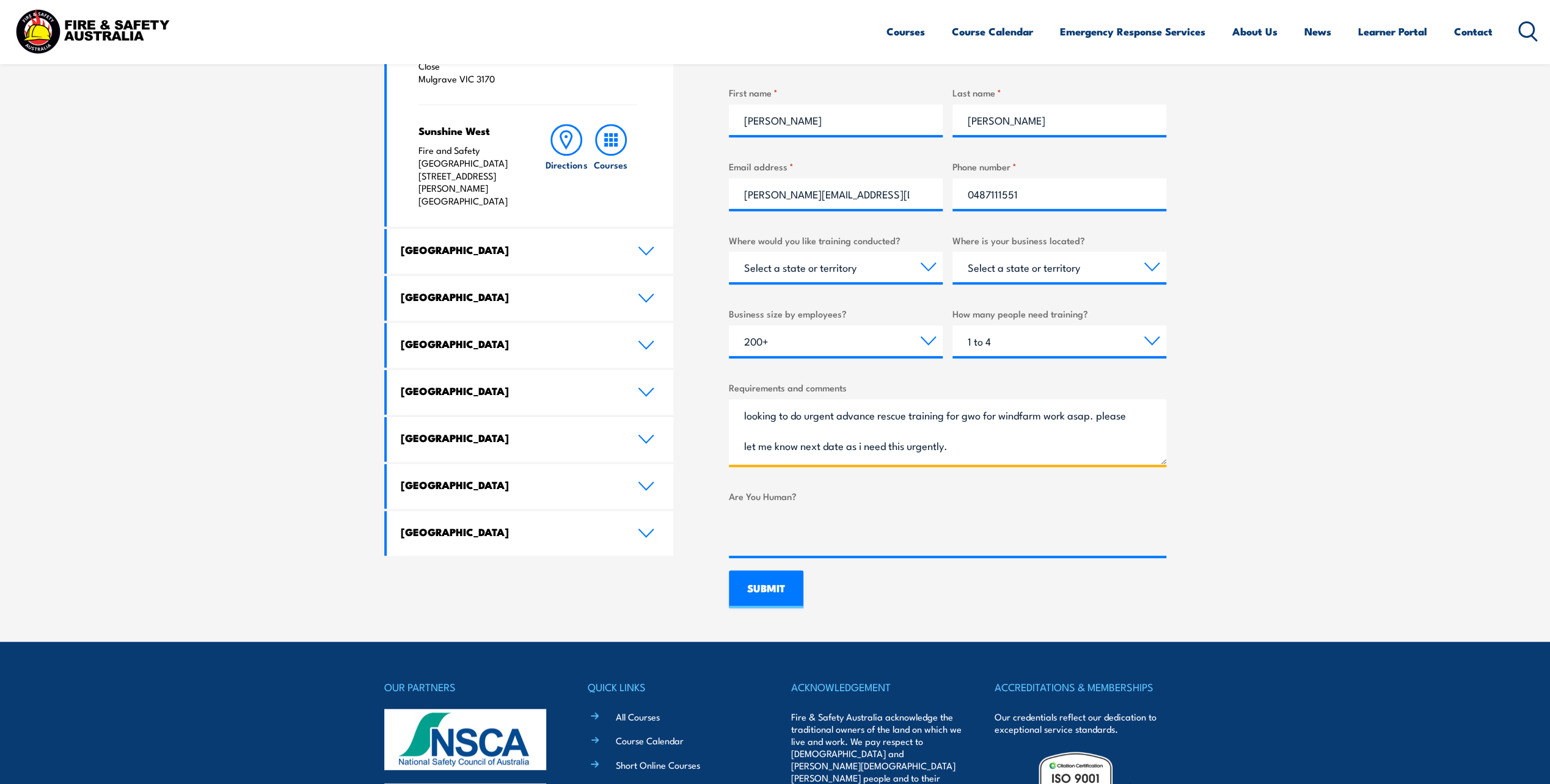
scroll to position [550, 0]
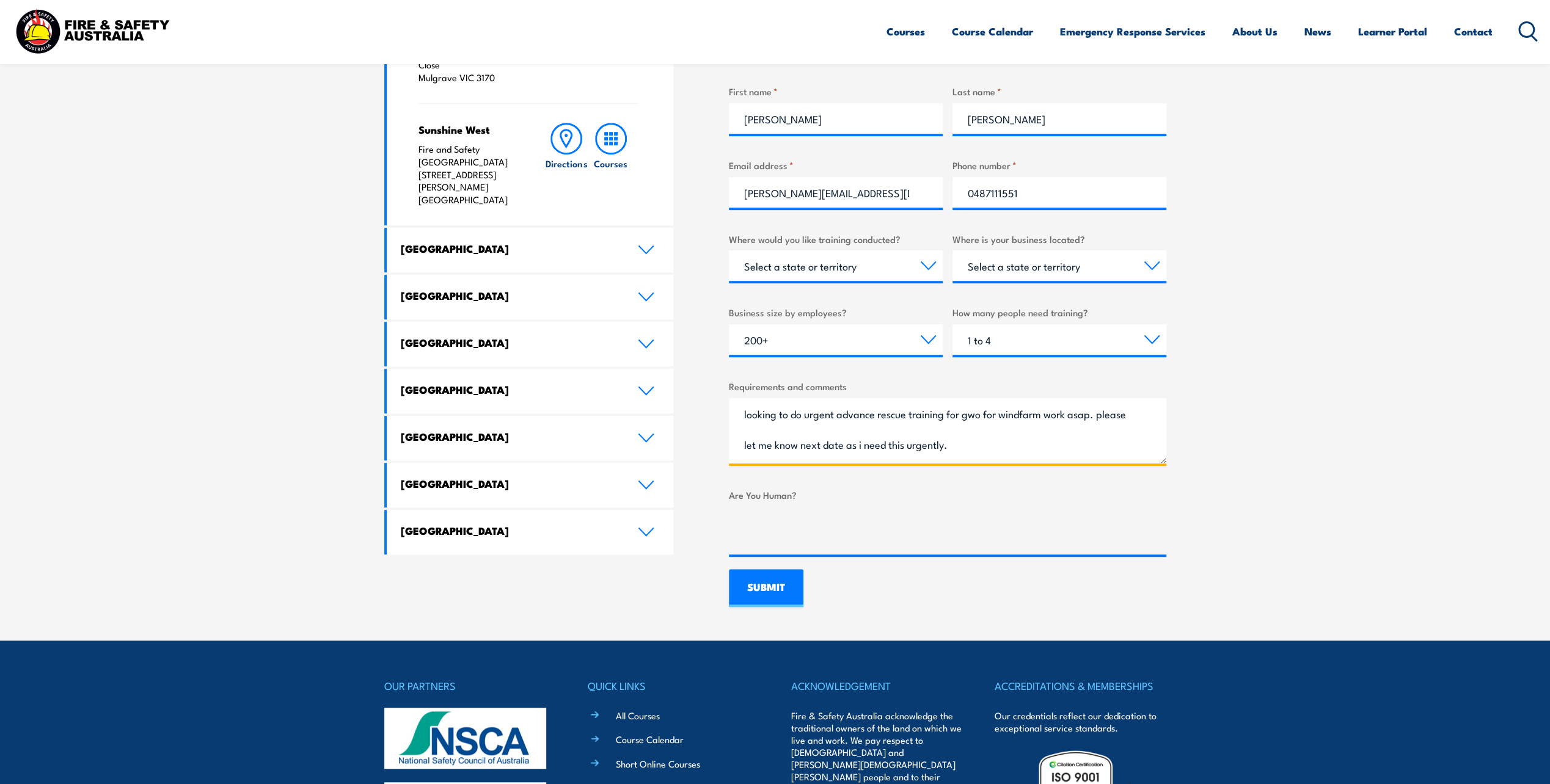
type textarea "looking to do urgent advance rescue training for gwo for windfarm work asap. pl…"
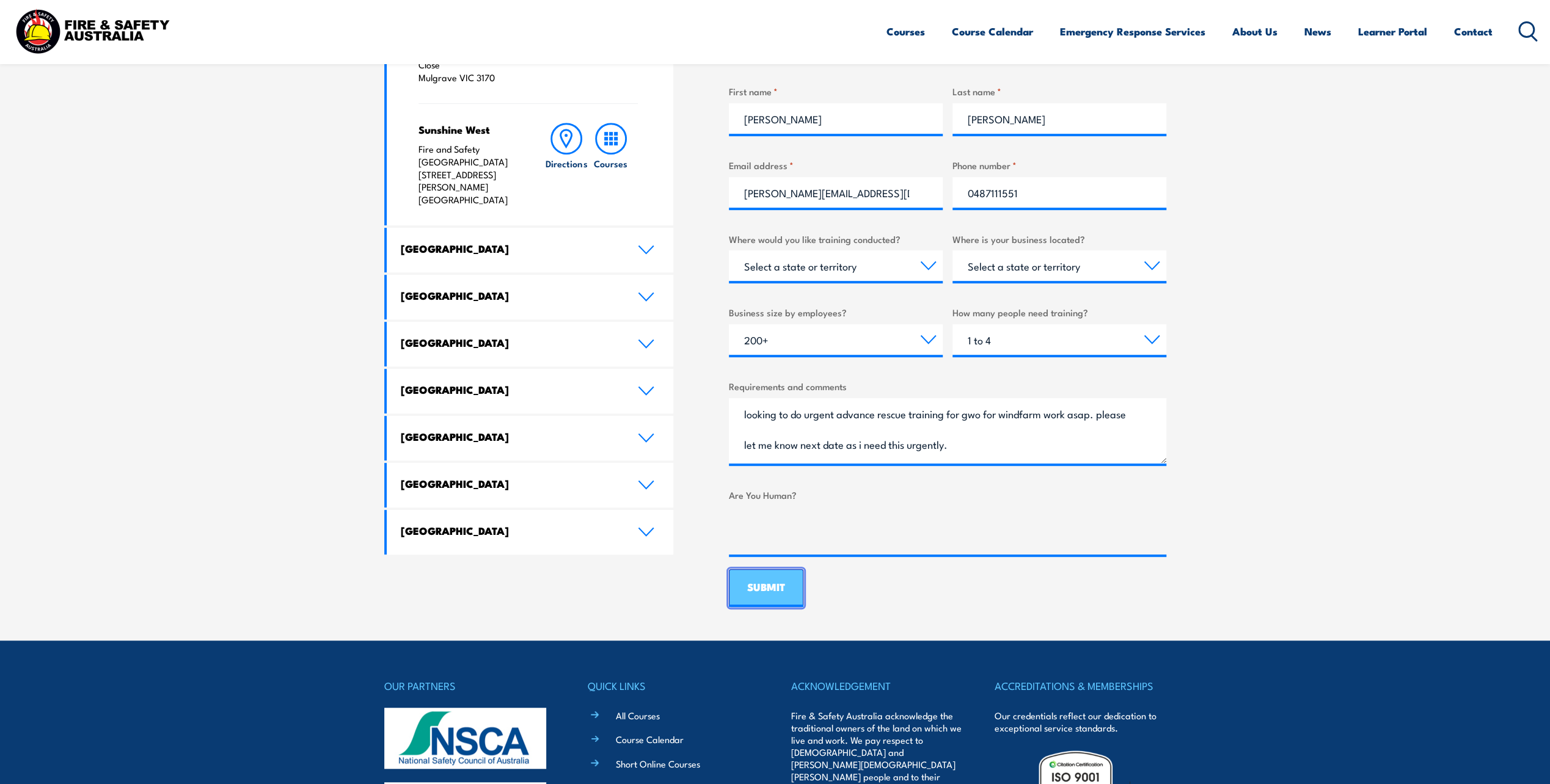
click at [751, 596] on input "SUBMIT" at bounding box center [766, 588] width 75 height 38
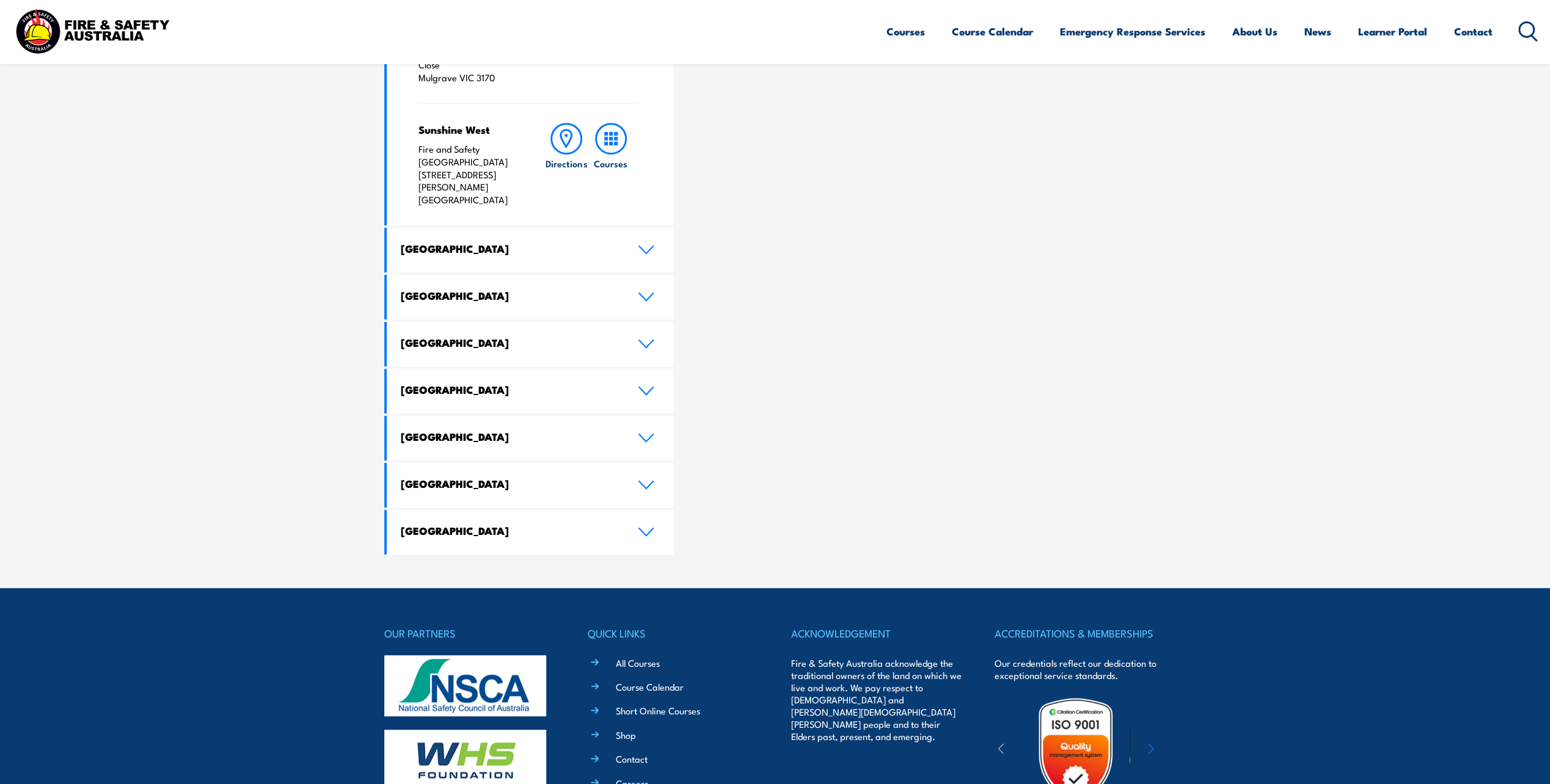
scroll to position [0, 0]
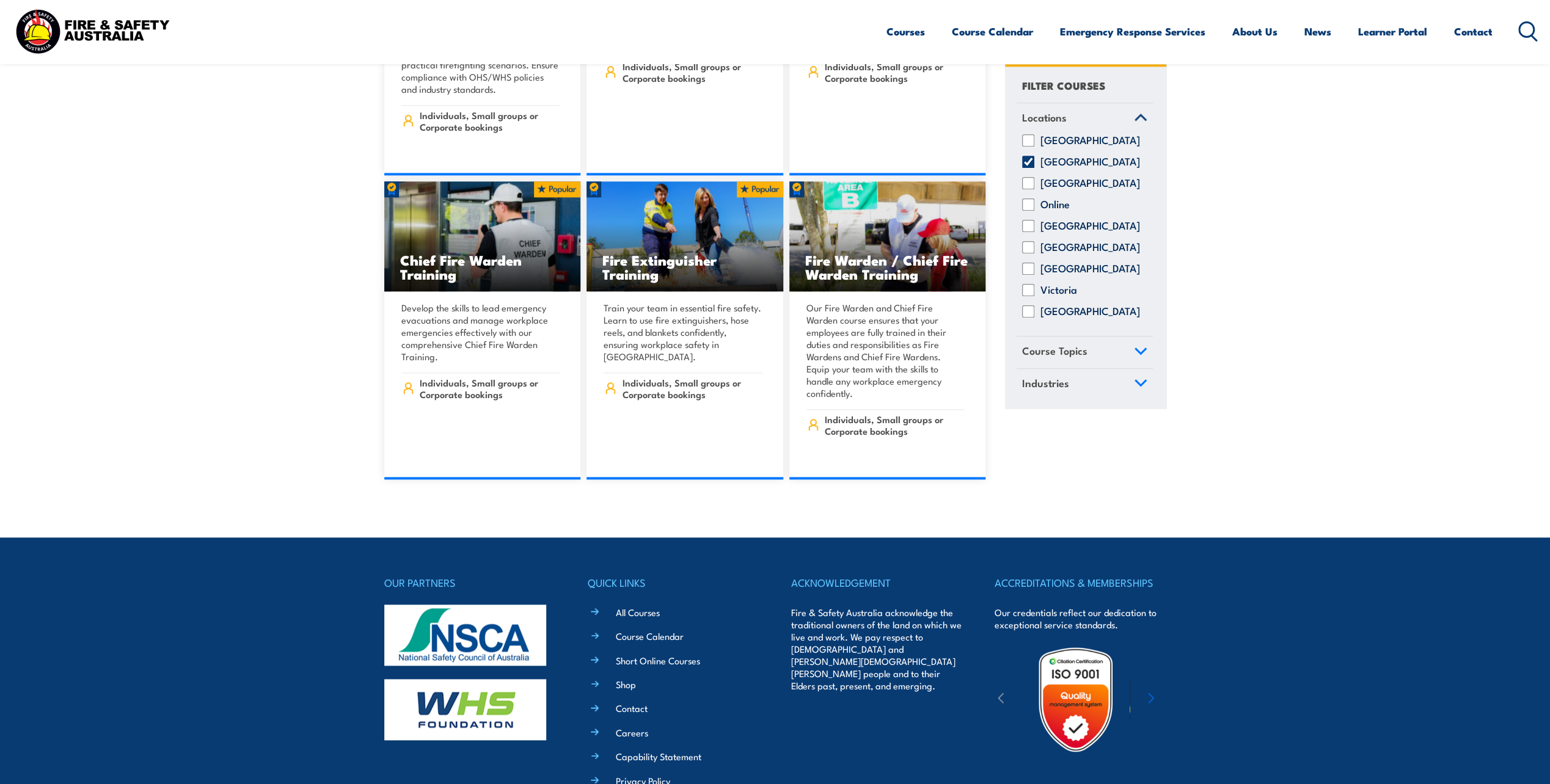
scroll to position [10701, 0]
